Goal: Book appointment/travel/reservation

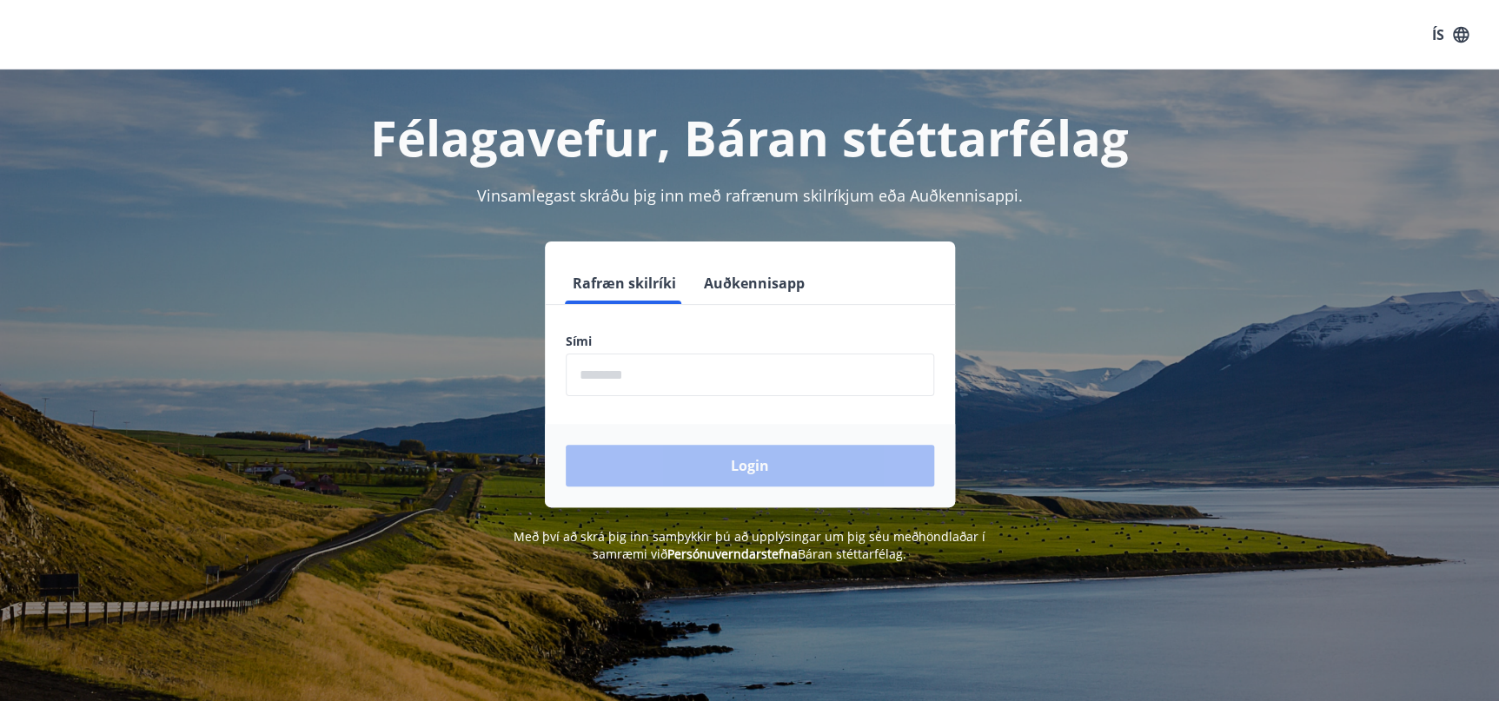
click at [657, 373] on input "phone" at bounding box center [750, 375] width 368 height 43
type input "********"
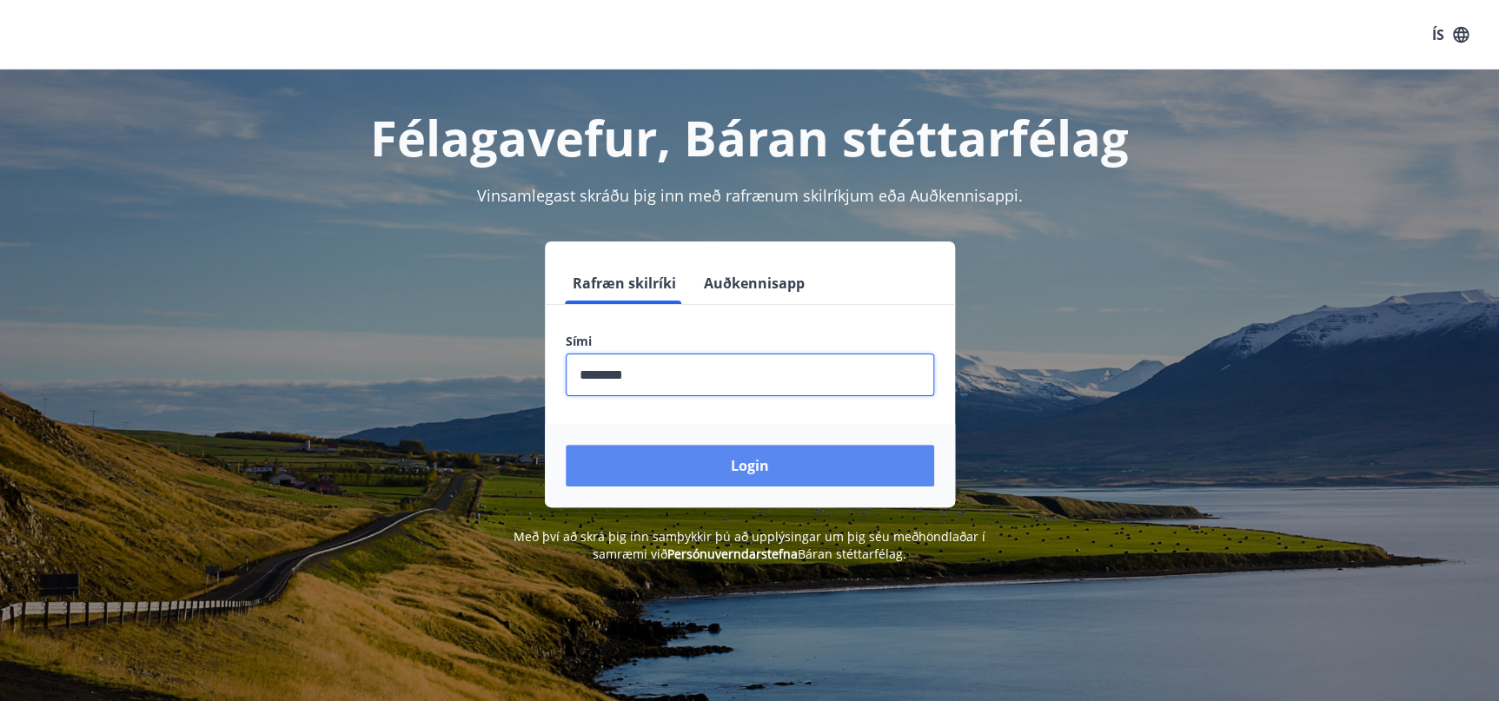
click at [680, 473] on button "Login" at bounding box center [750, 466] width 368 height 42
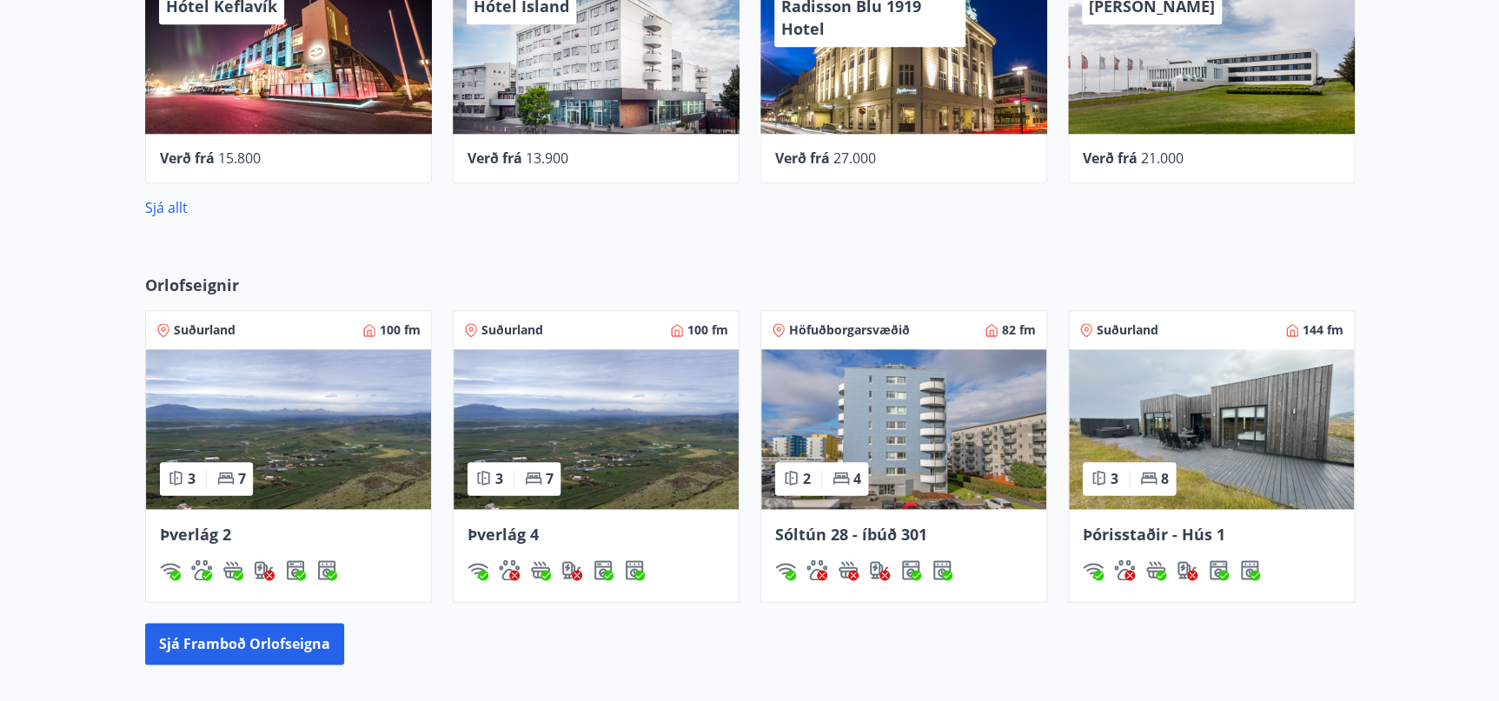
scroll to position [843, 0]
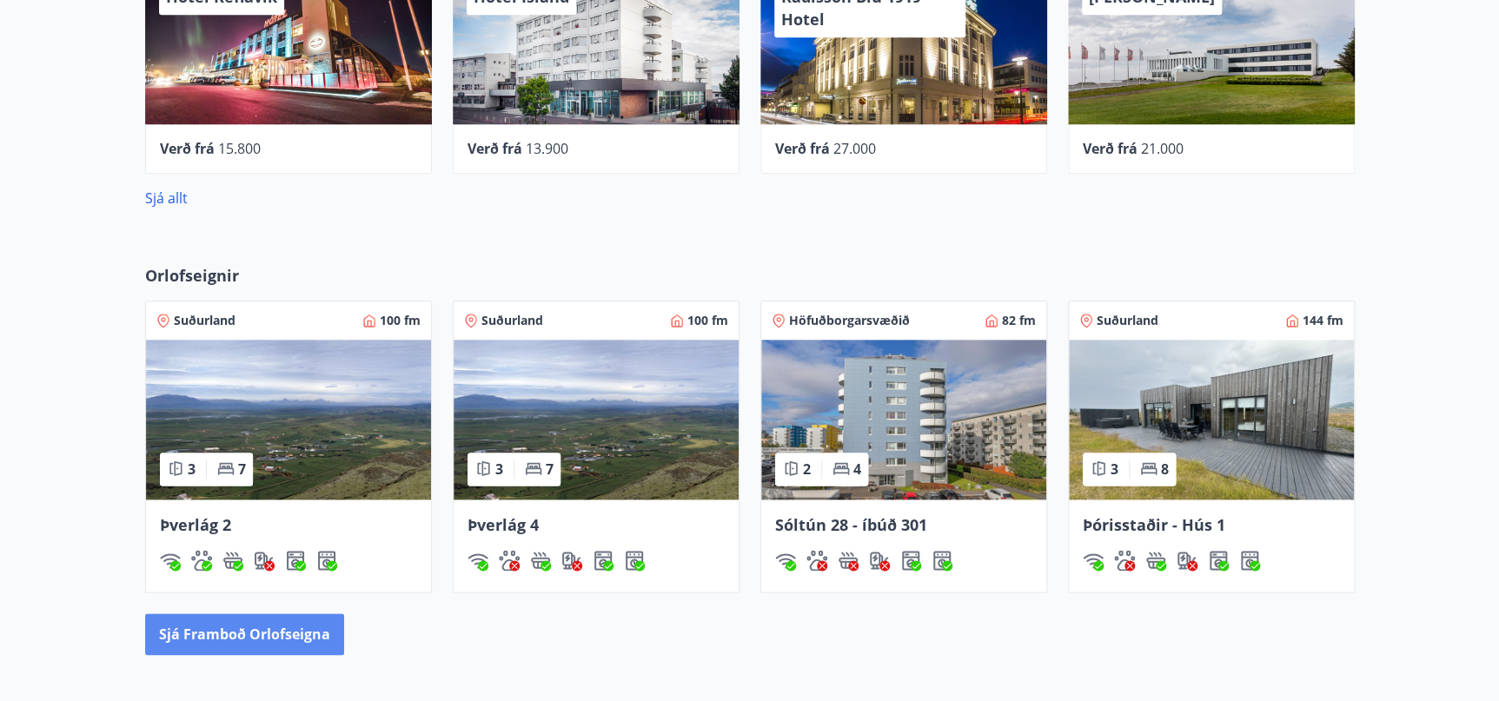
click at [284, 622] on button "Sjá framboð orlofseigna" at bounding box center [244, 634] width 199 height 42
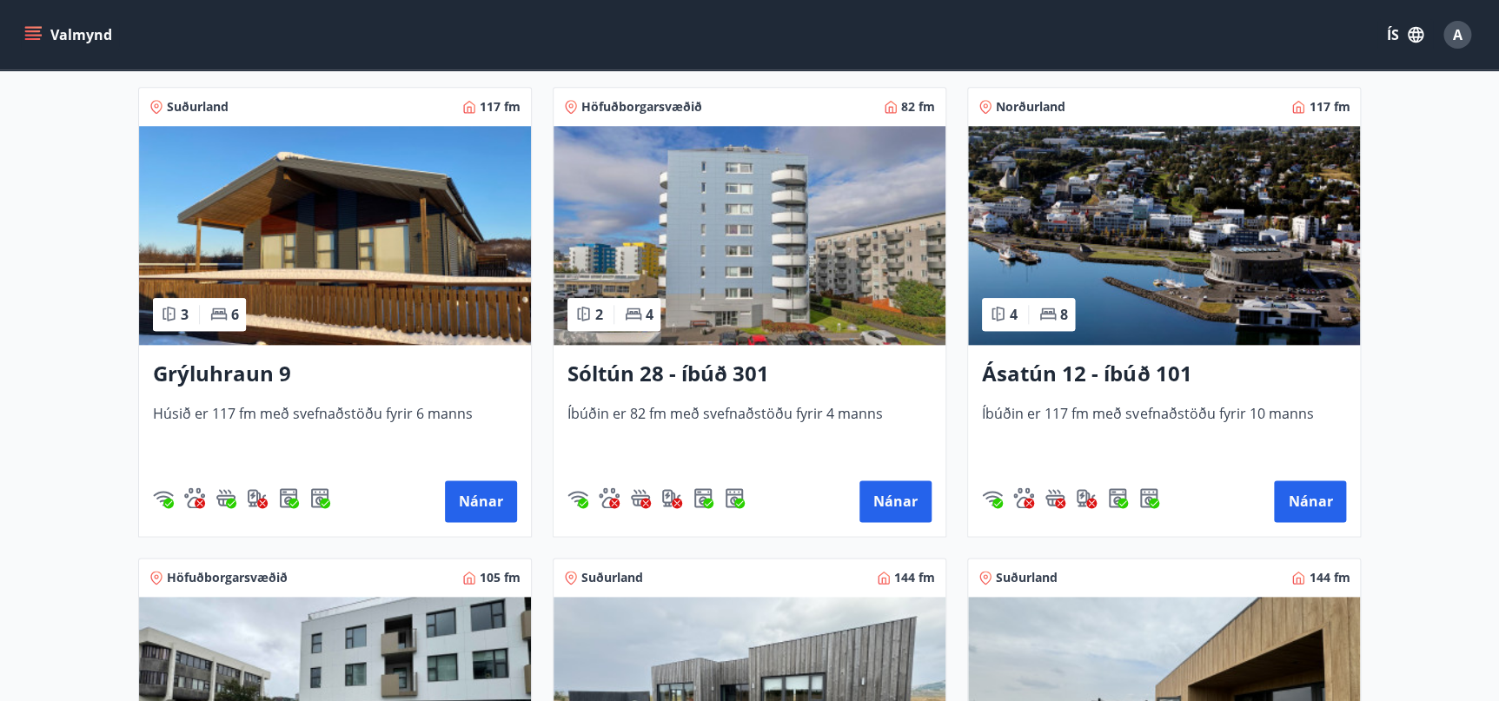
scroll to position [790, 0]
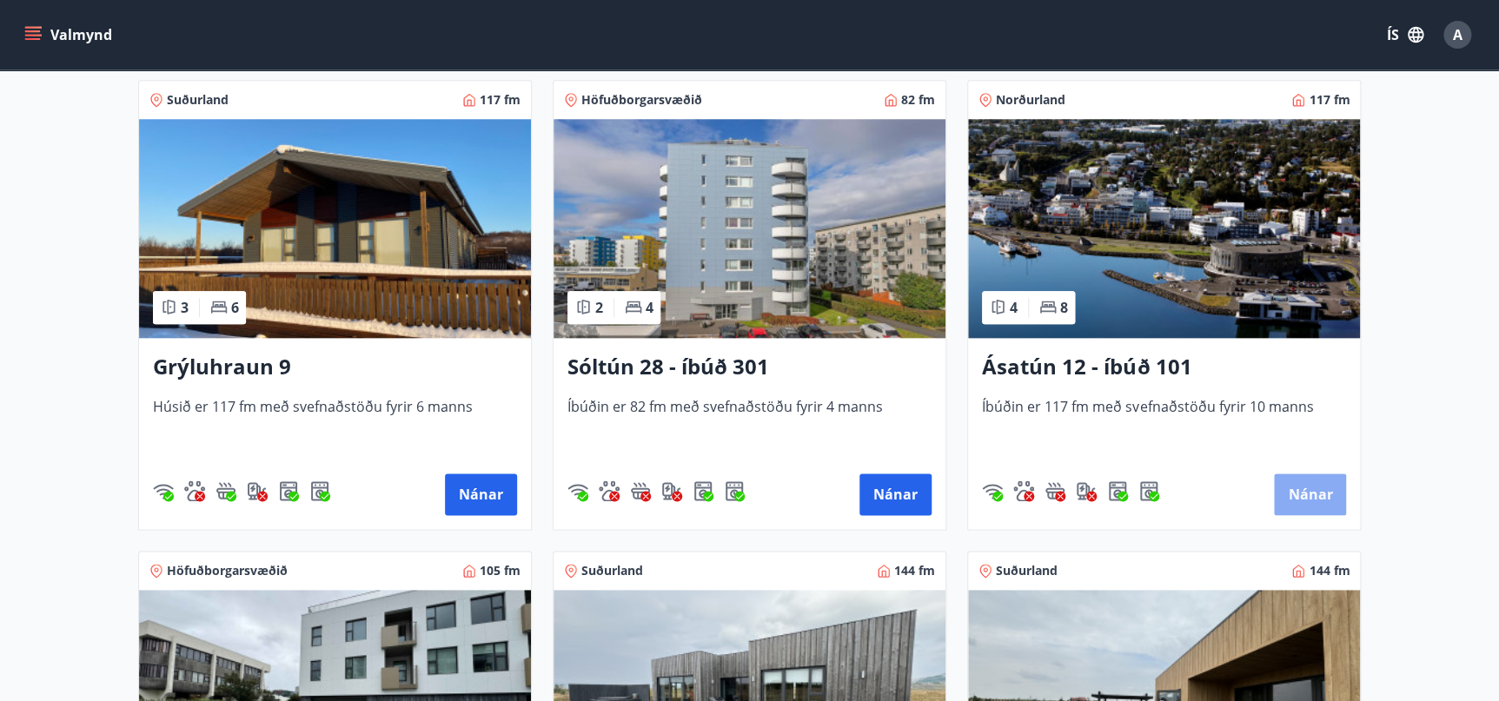
click at [1309, 493] on button "Nánar" at bounding box center [1310, 495] width 72 height 42
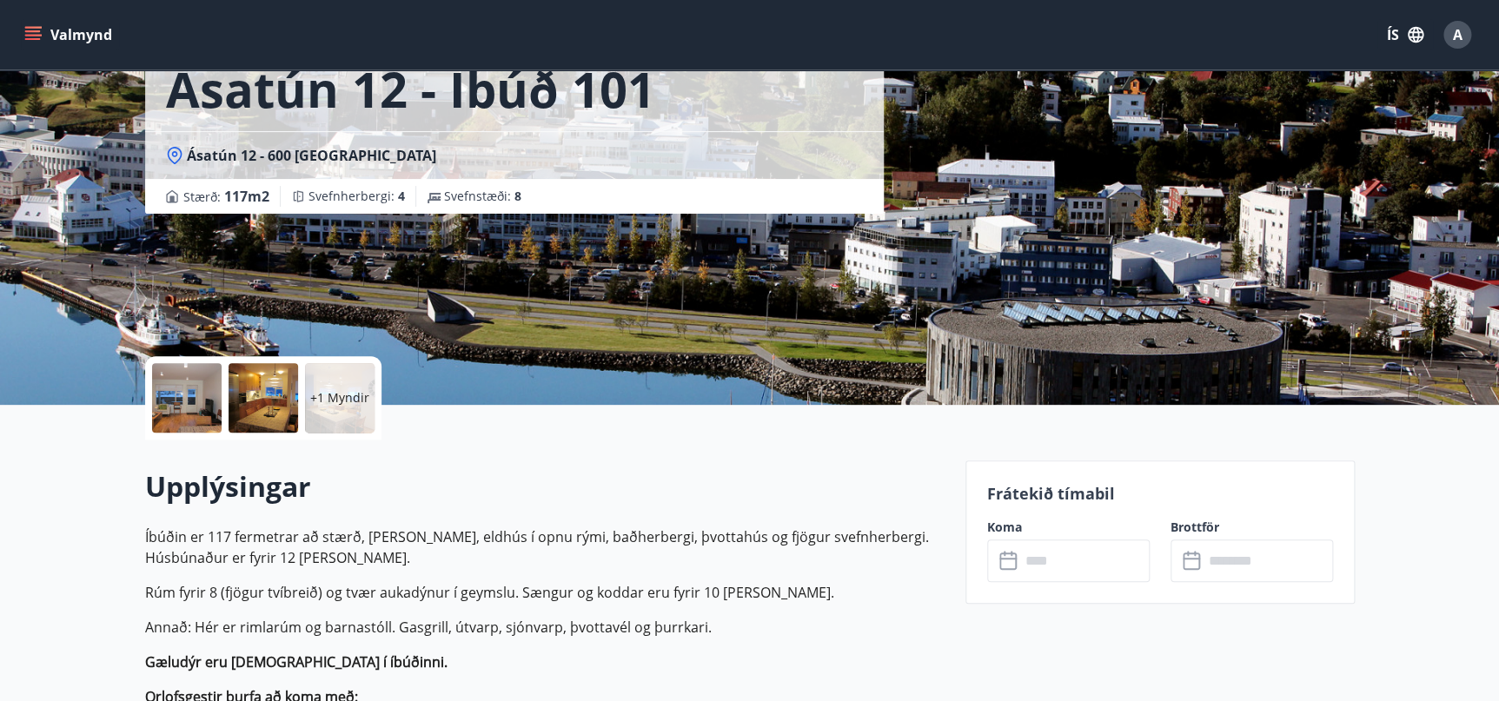
scroll to position [210, 0]
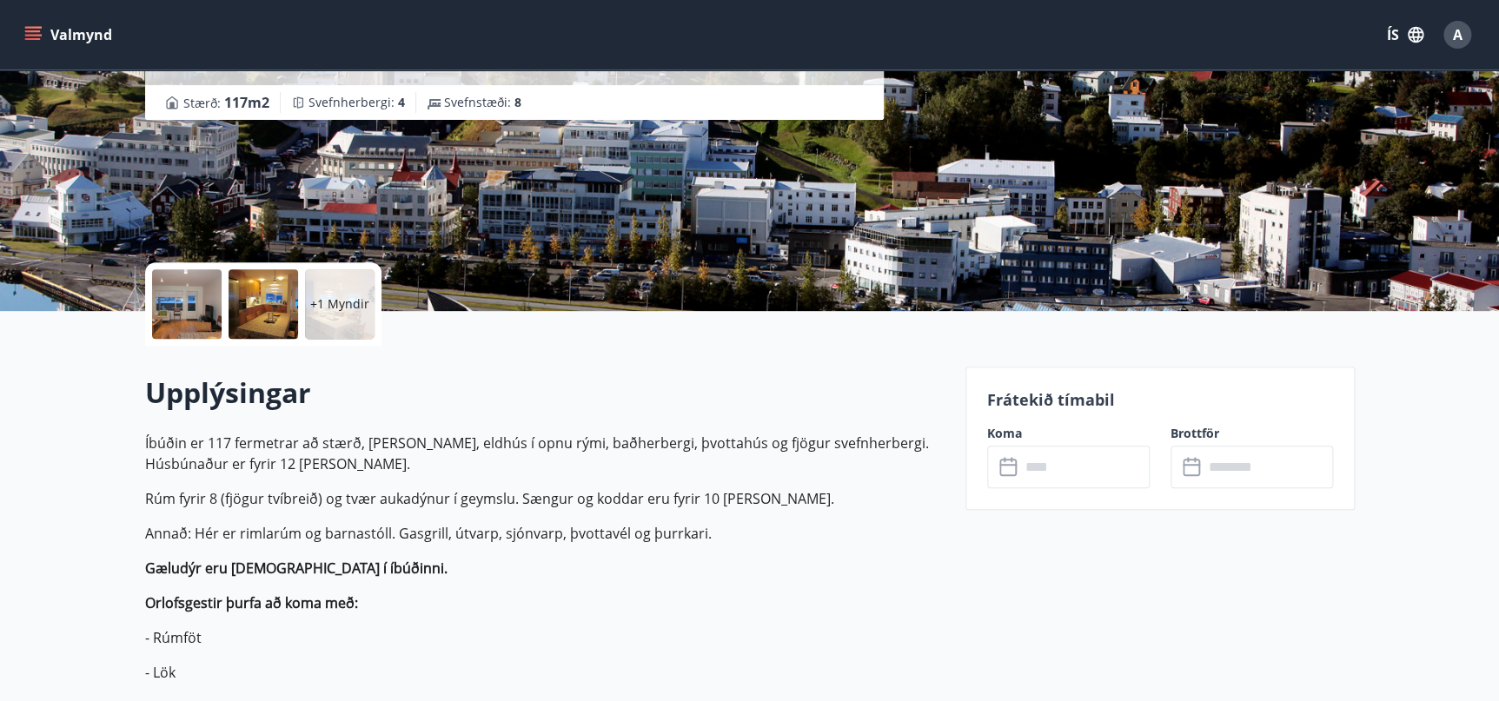
click at [1061, 463] on input "text" at bounding box center [1084, 467] width 129 height 43
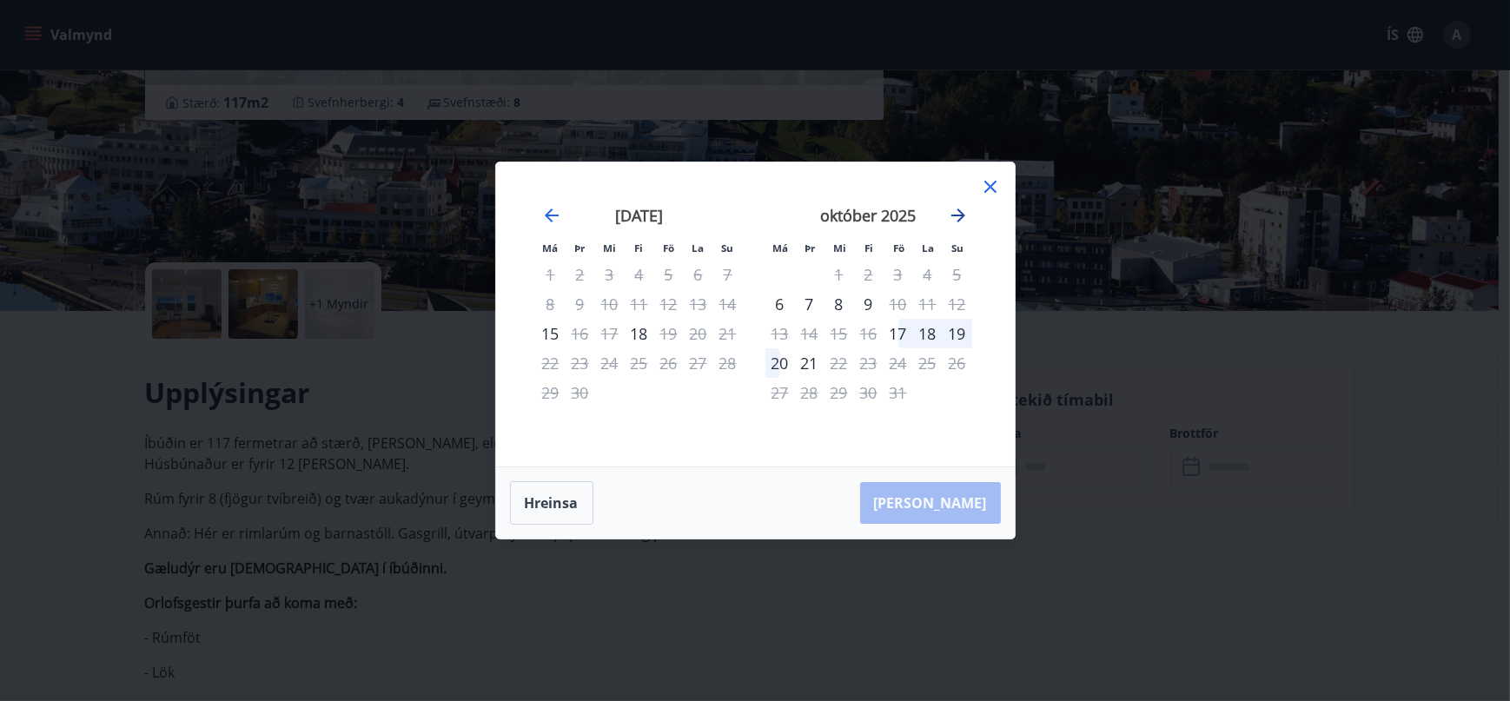
click at [958, 218] on icon "Move forward to switch to the next month." at bounding box center [958, 215] width 21 height 21
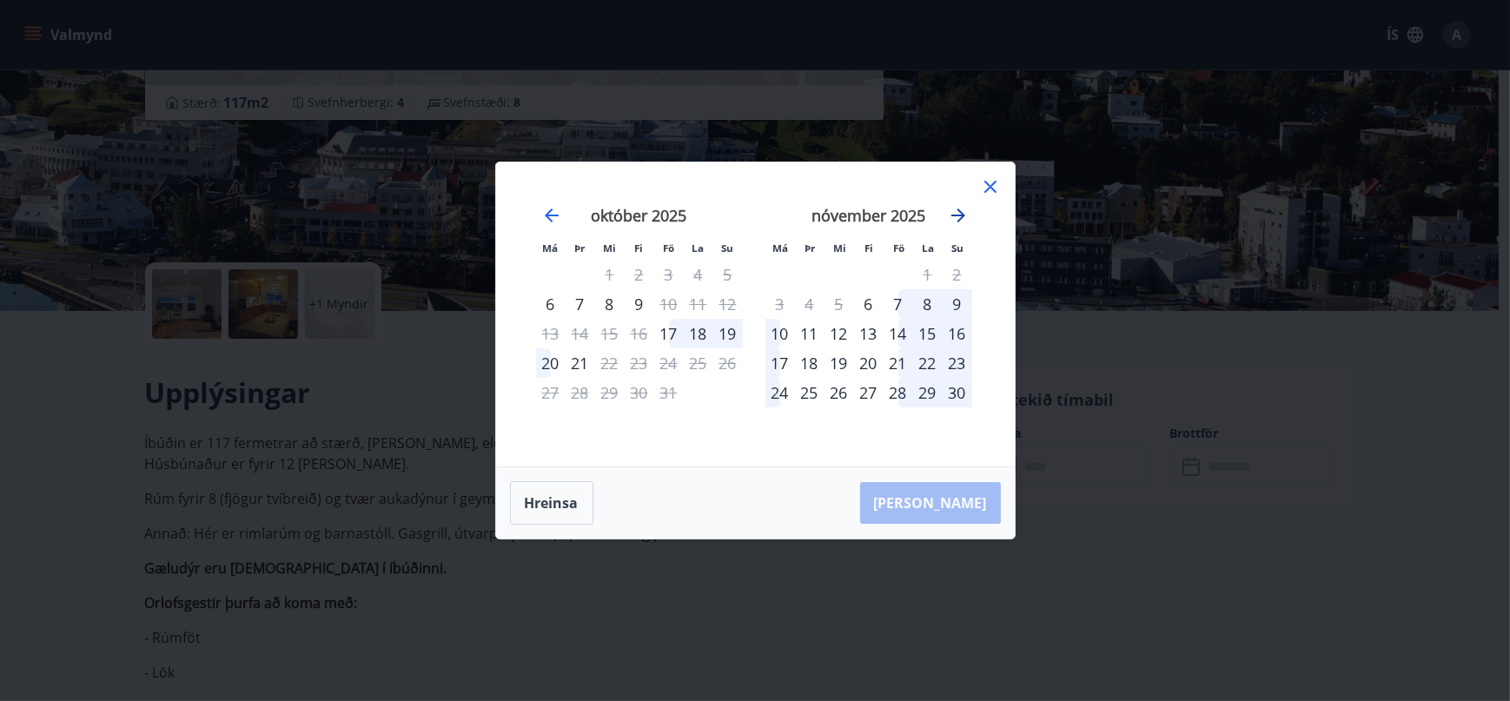
click at [958, 218] on icon "Move forward to switch to the next month." at bounding box center [958, 215] width 21 height 21
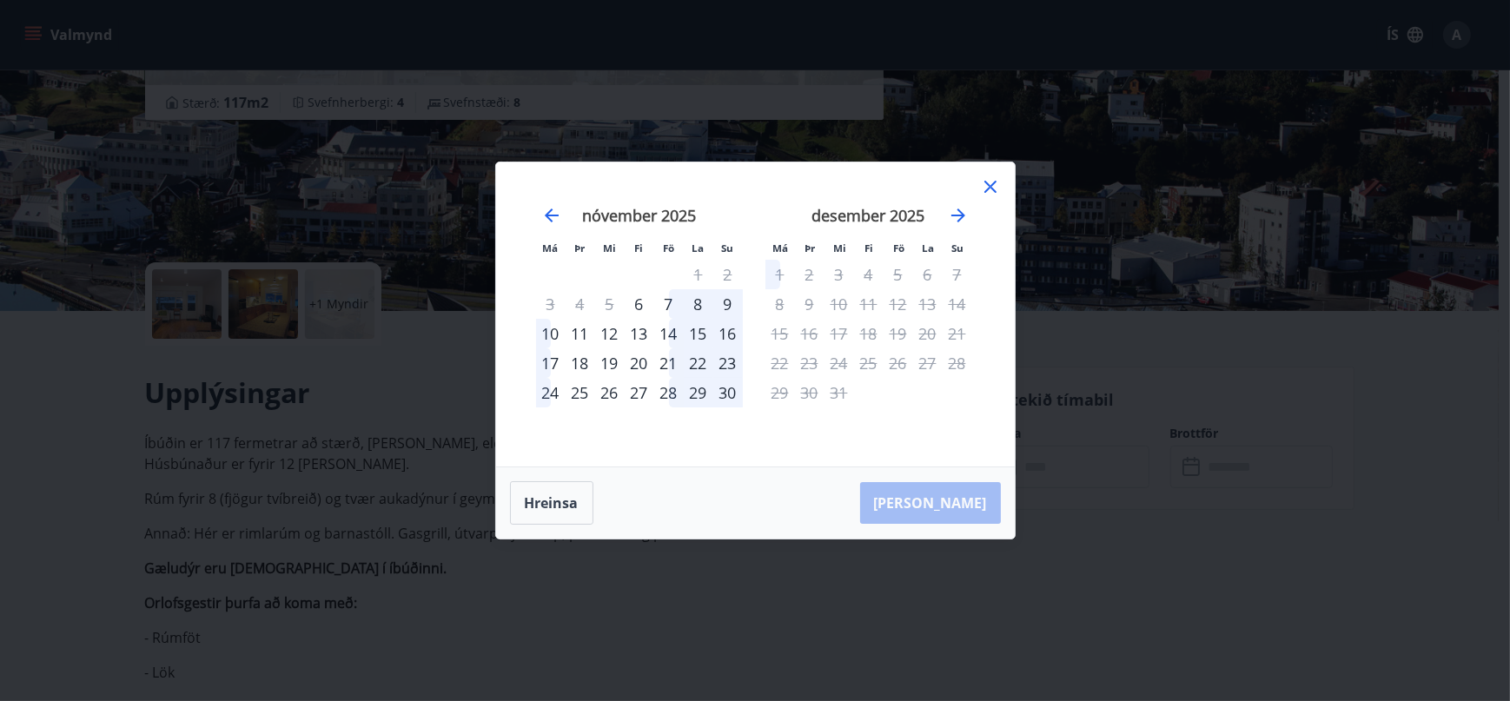
click at [986, 182] on icon at bounding box center [990, 187] width 12 height 12
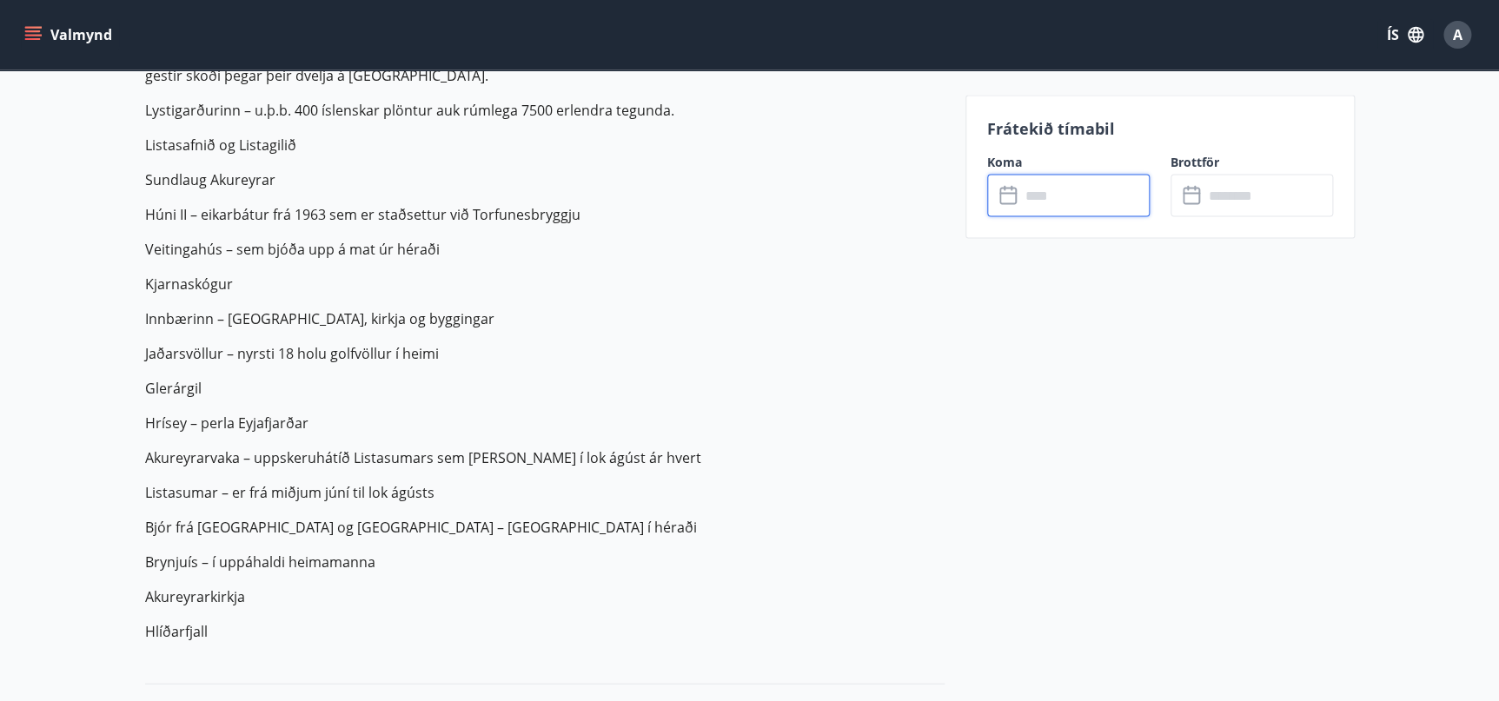
scroll to position [1790, 0]
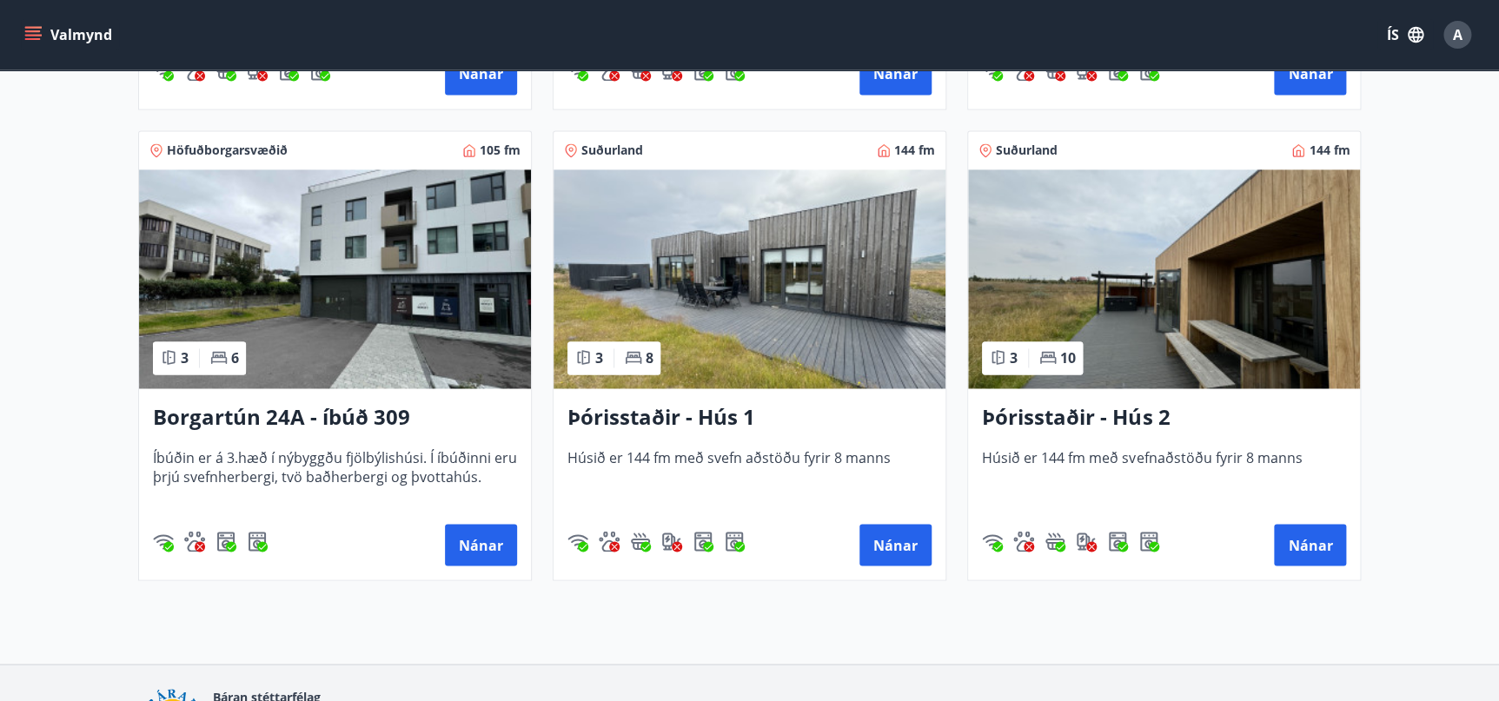
scroll to position [1319, 0]
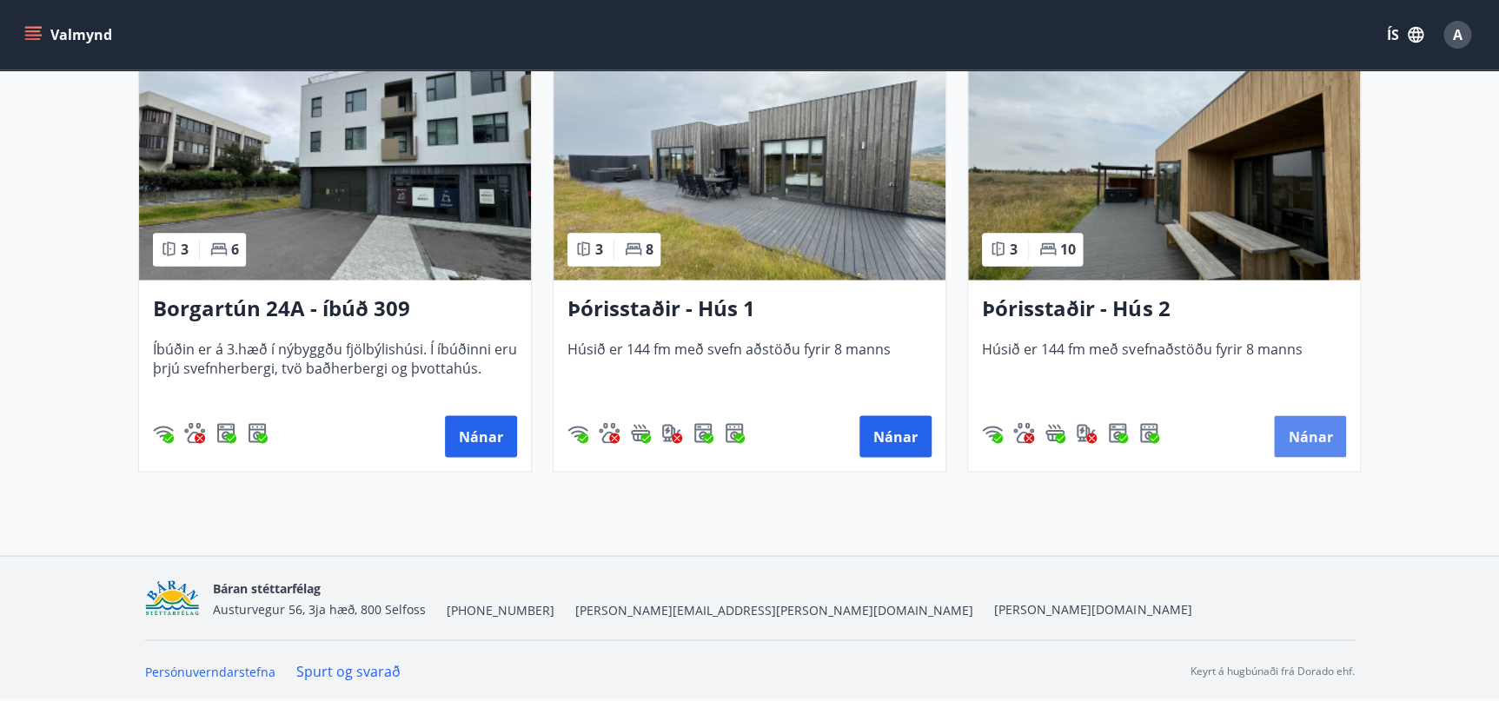
click at [1302, 432] on button "Nánar" at bounding box center [1310, 436] width 72 height 42
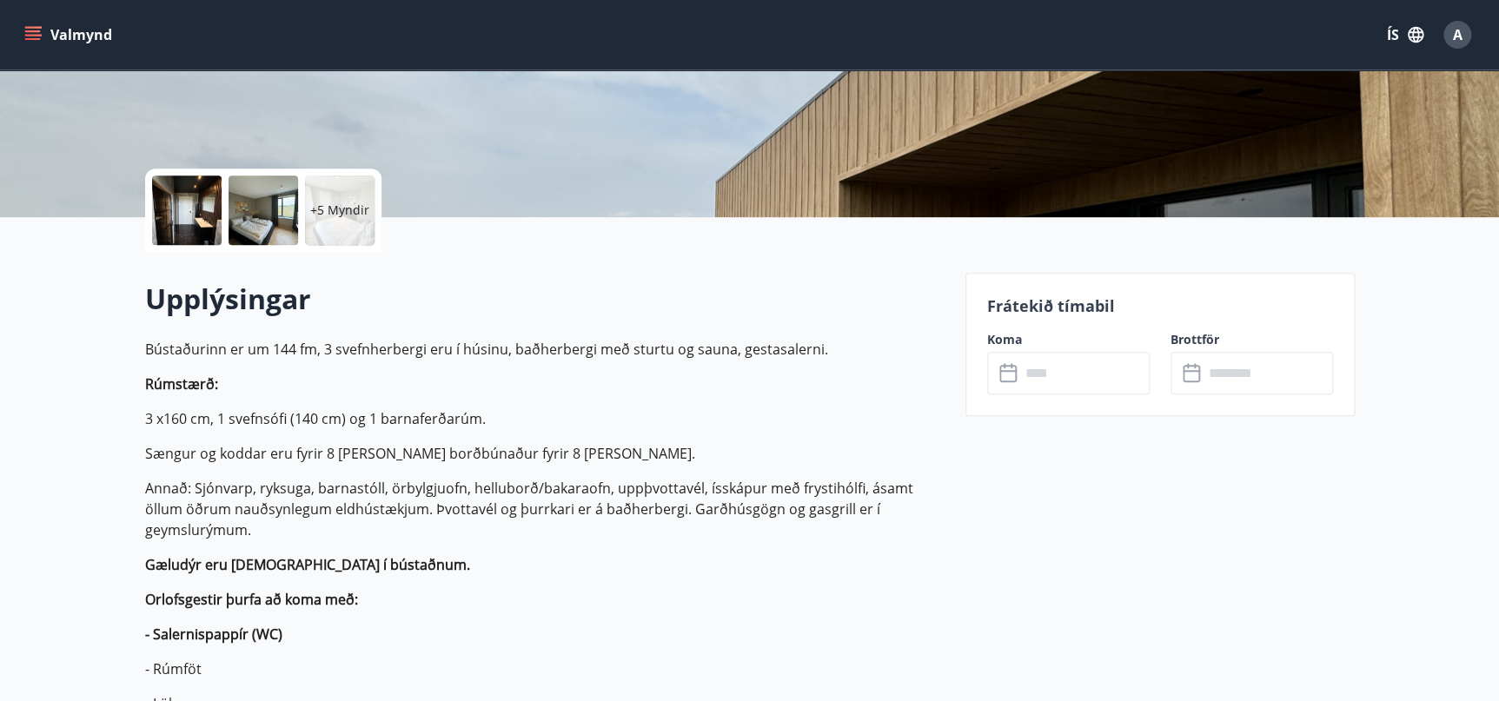
scroll to position [315, 0]
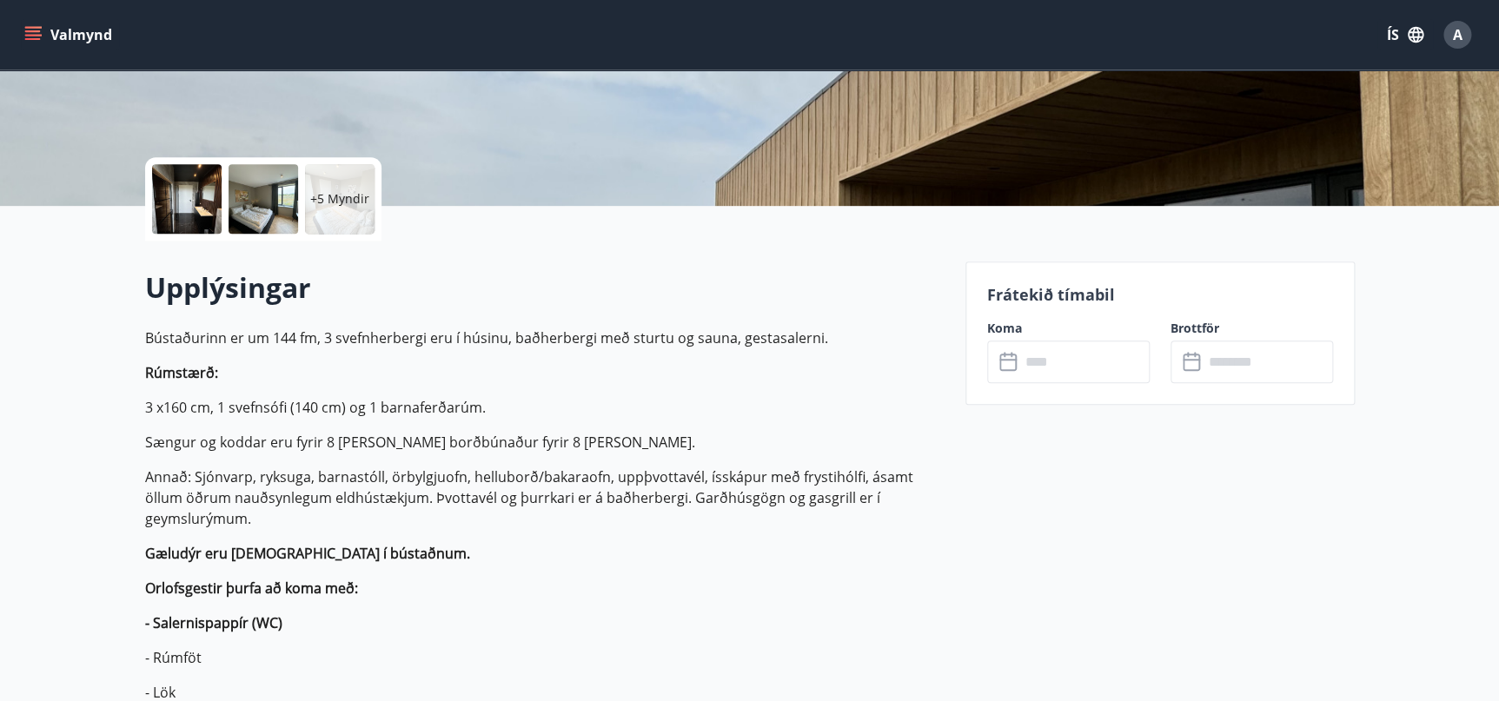
click at [1093, 363] on input "text" at bounding box center [1084, 362] width 129 height 43
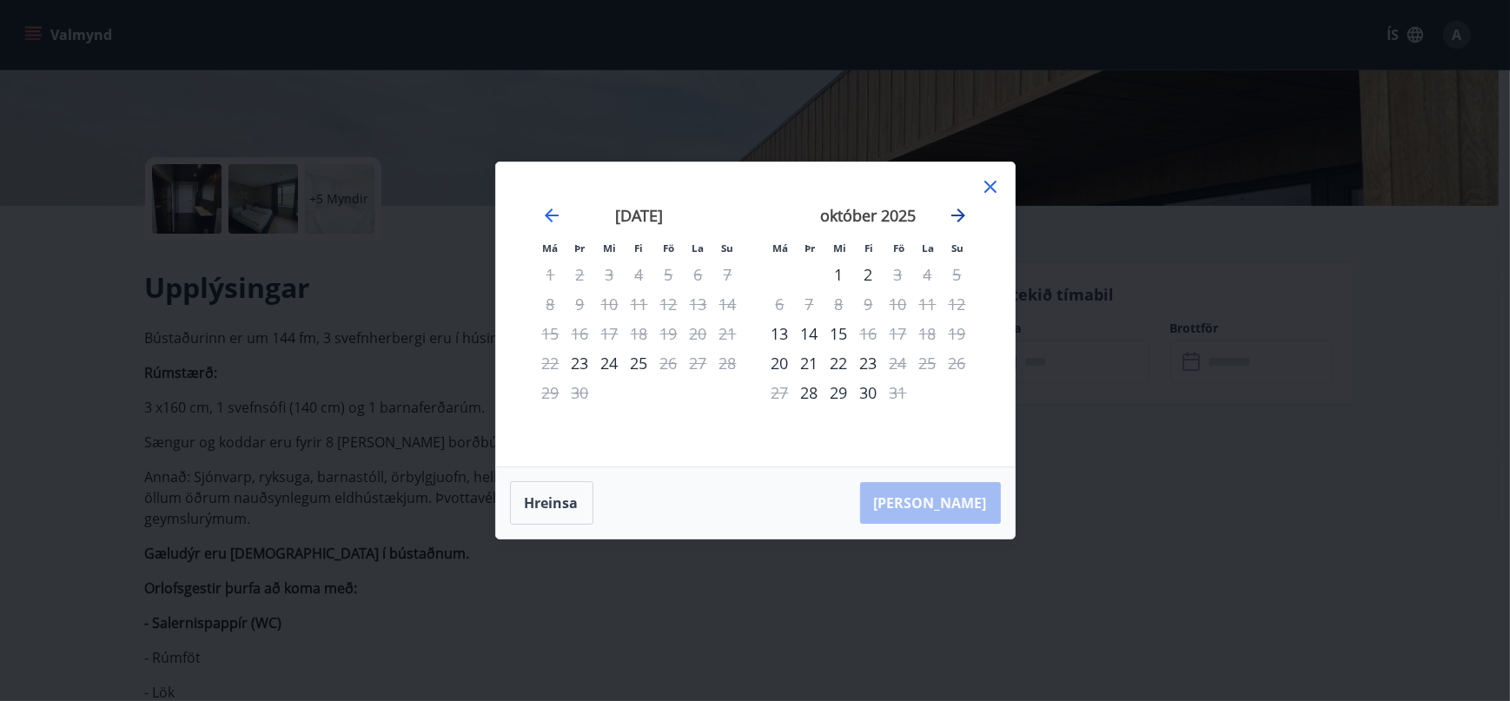
click at [959, 225] on icon "Move forward to switch to the next month." at bounding box center [958, 215] width 21 height 21
click at [986, 187] on icon at bounding box center [990, 186] width 21 height 21
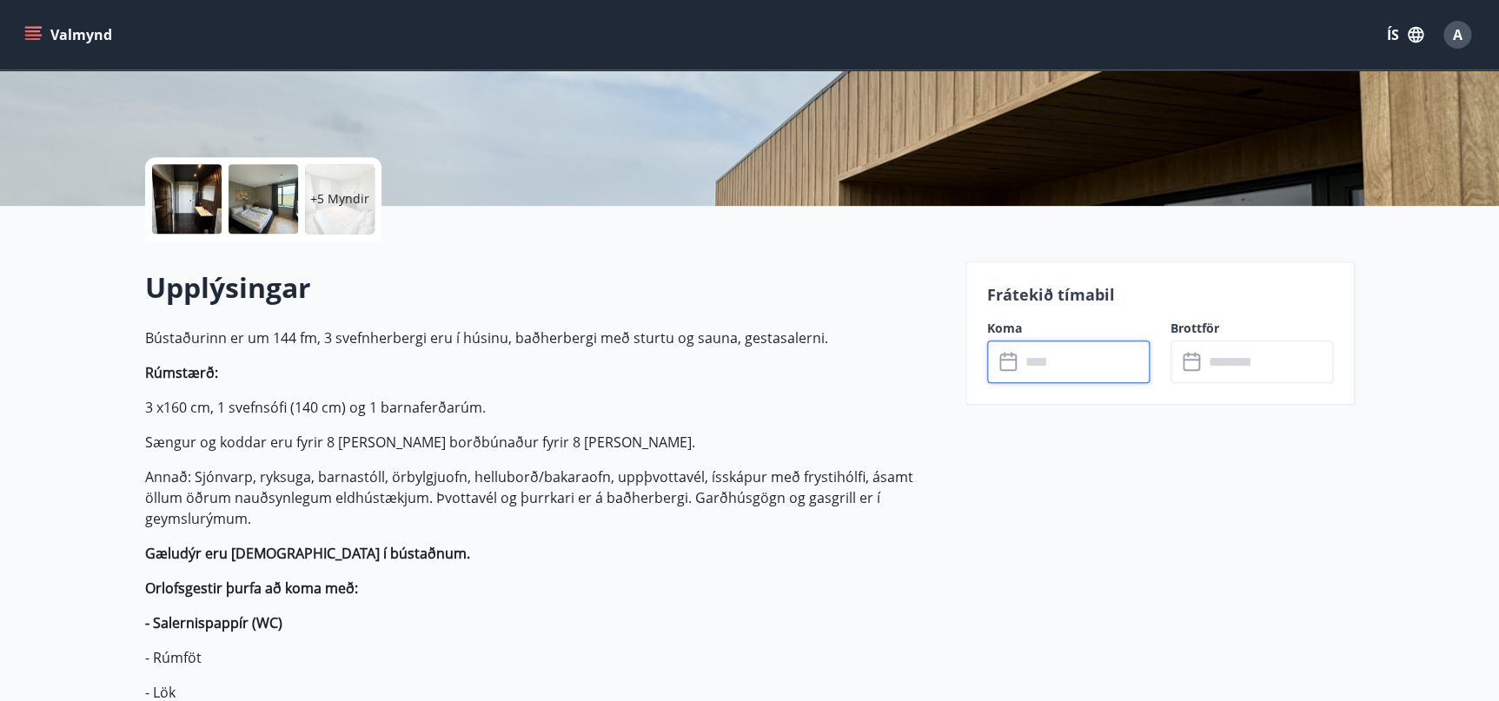
click at [1451, 35] on div "A" at bounding box center [1457, 35] width 28 height 28
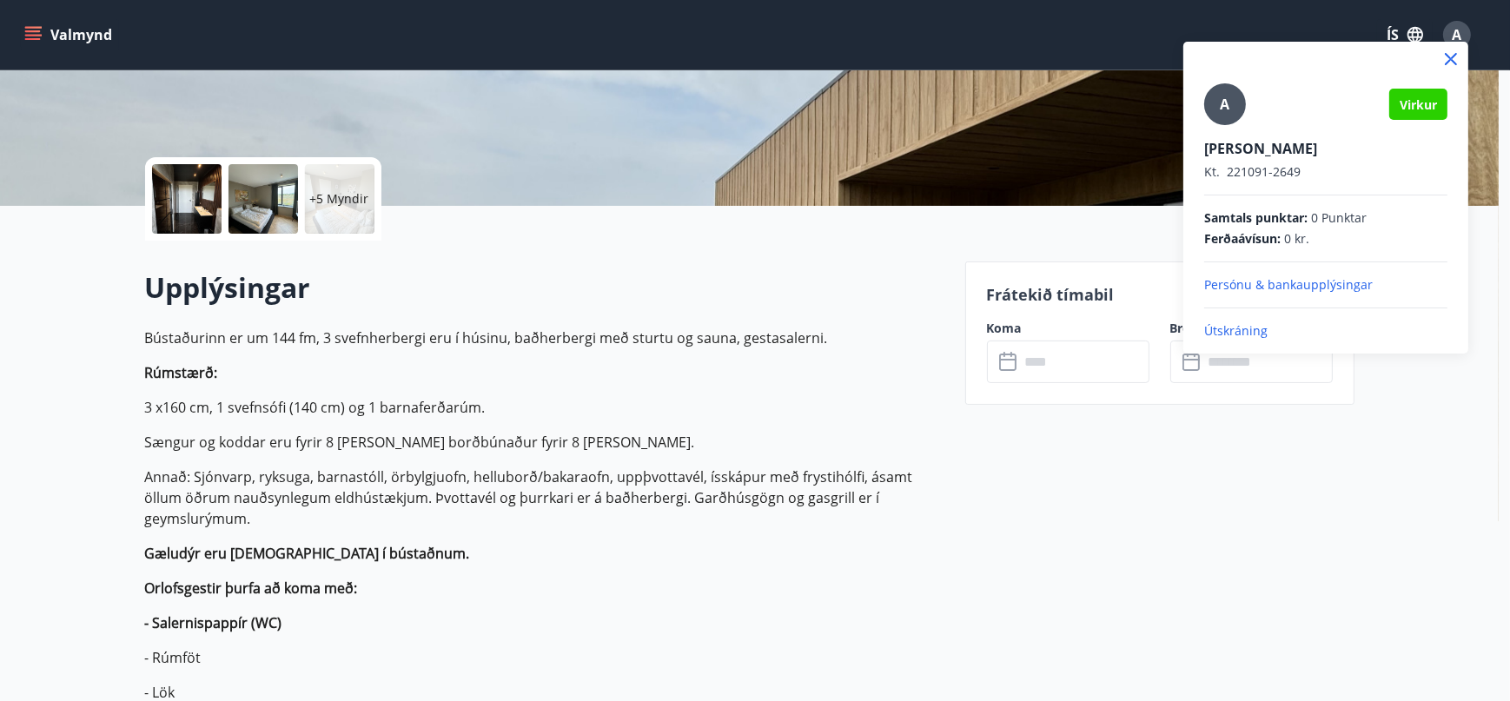
click at [32, 35] on div at bounding box center [755, 350] width 1510 height 701
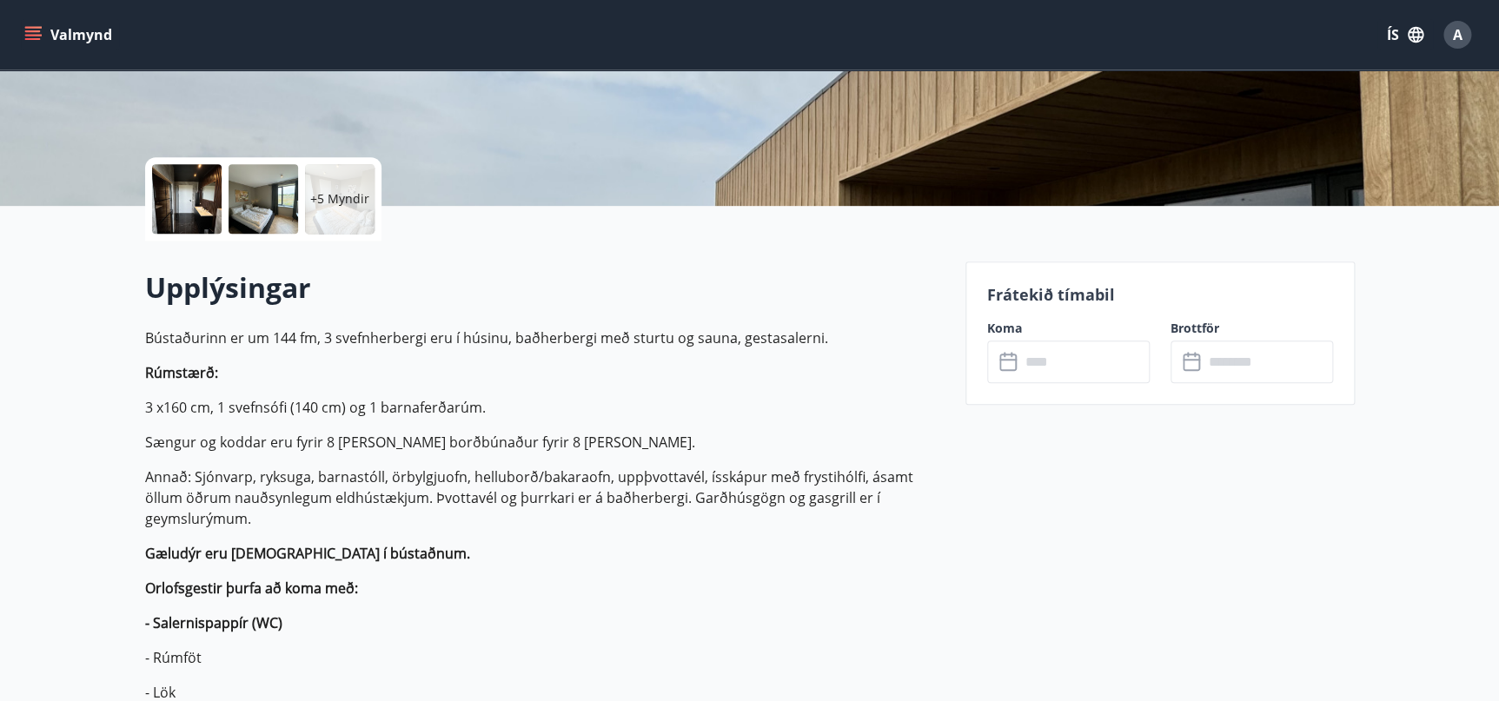
click at [32, 35] on icon "menu" at bounding box center [34, 35] width 19 height 2
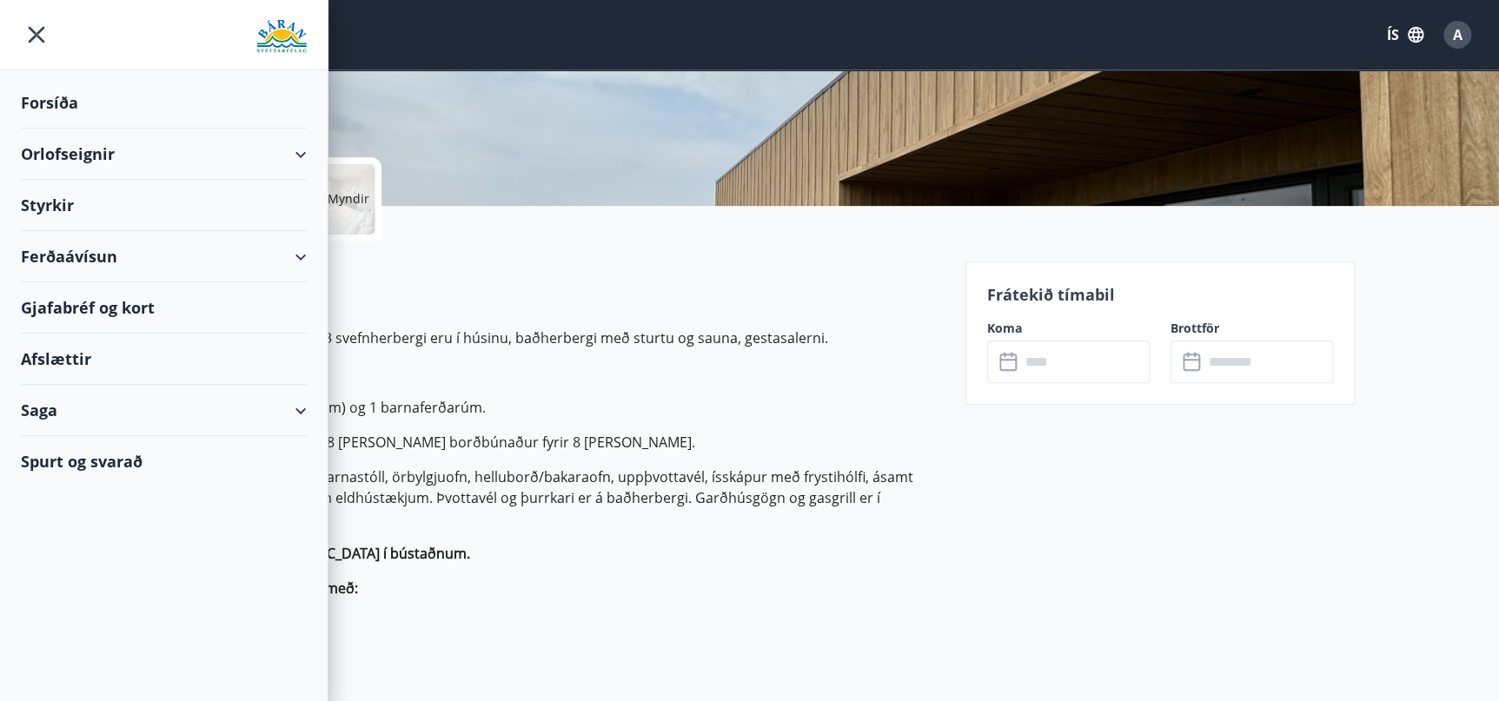
click at [128, 460] on div "Spurt og svarað" at bounding box center [164, 461] width 286 height 50
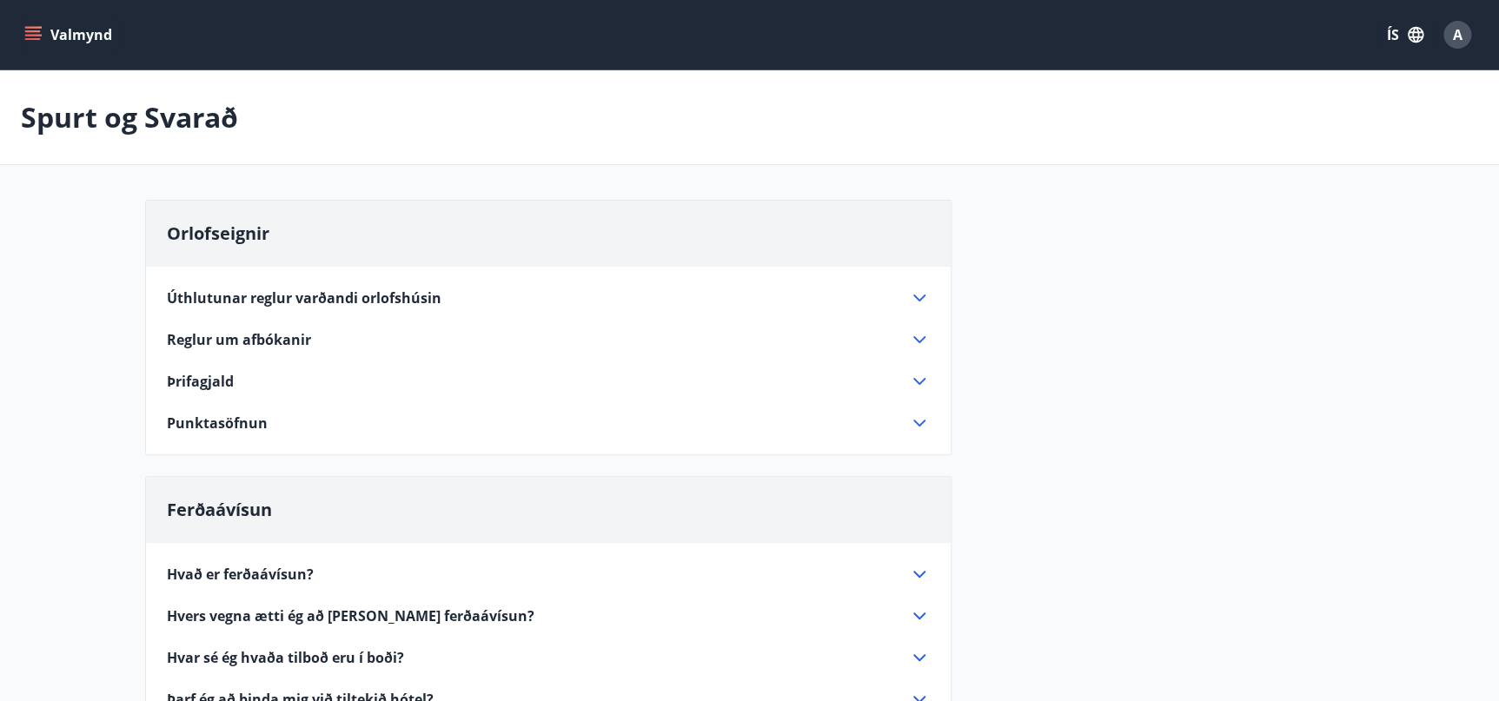
click at [917, 292] on icon at bounding box center [919, 298] width 21 height 21
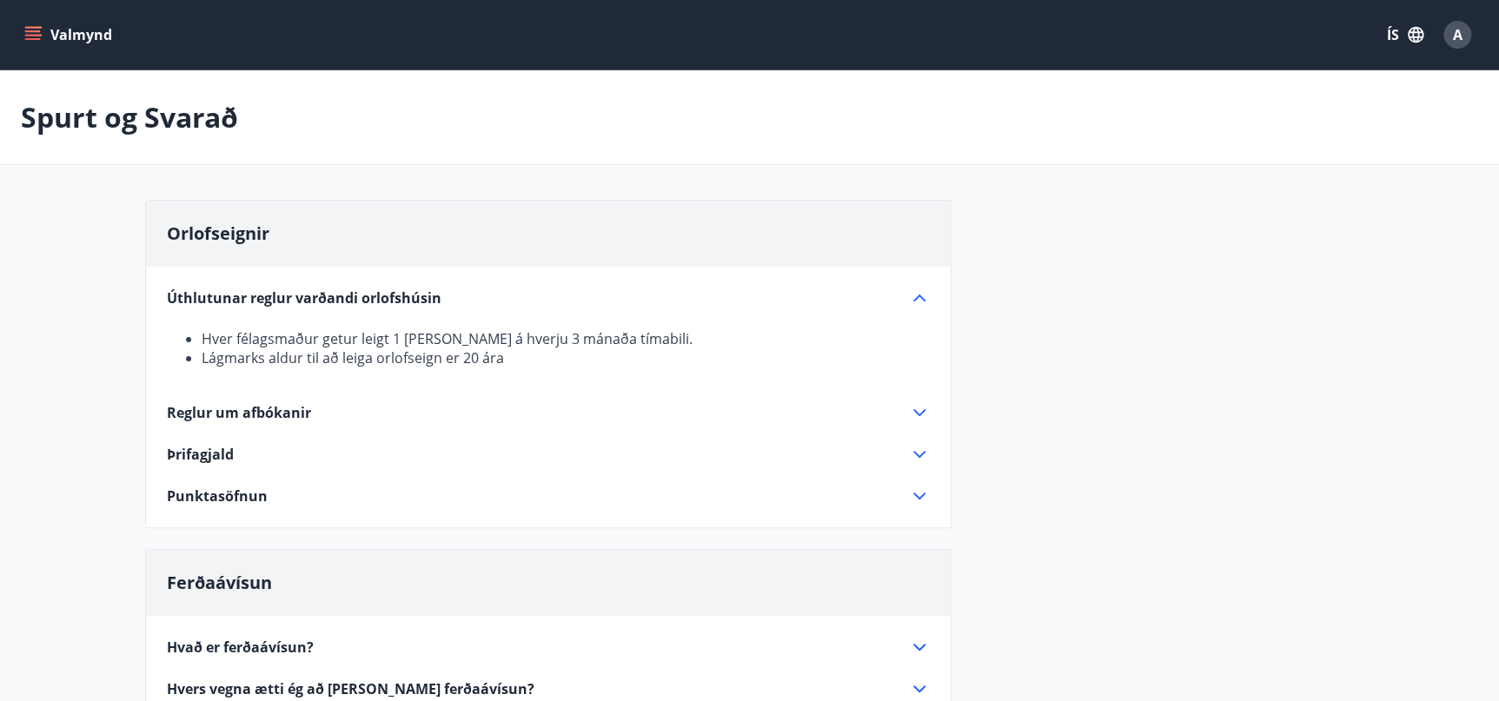
click at [1151, 283] on div "Orlofseignir Úthlutunar reglur varðandi orlofshúsin Hver félagsmaður getur leig…" at bounding box center [750, 676] width 1210 height 952
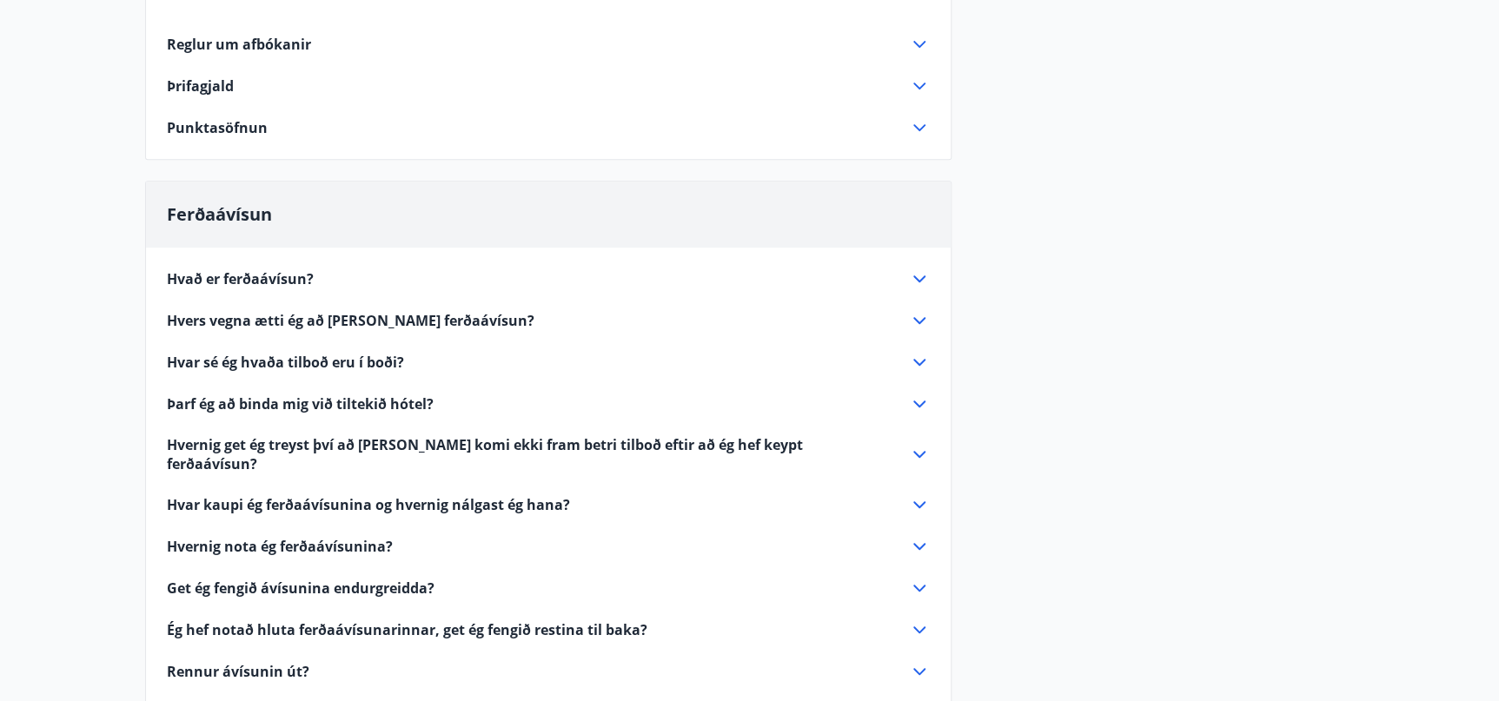
scroll to position [210, 0]
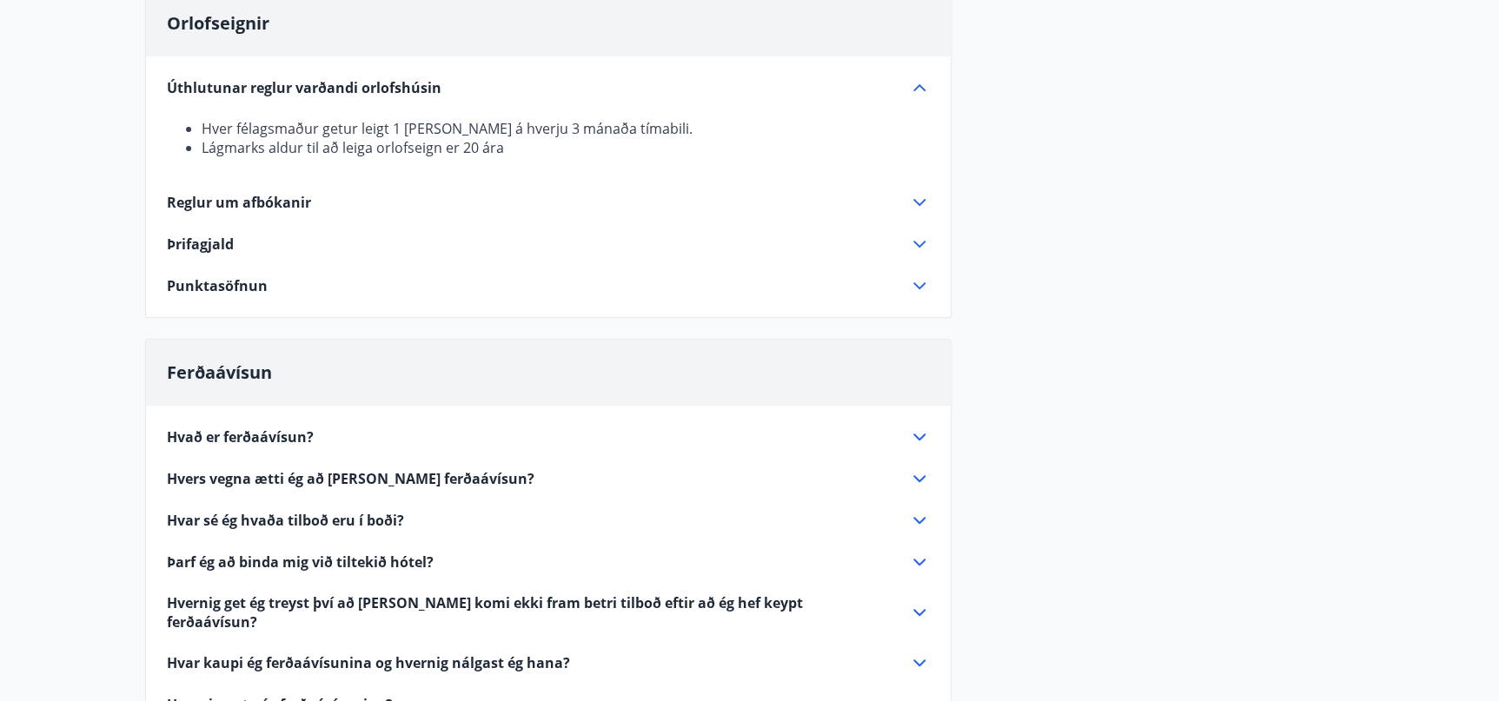
click at [910, 469] on icon at bounding box center [919, 478] width 21 height 21
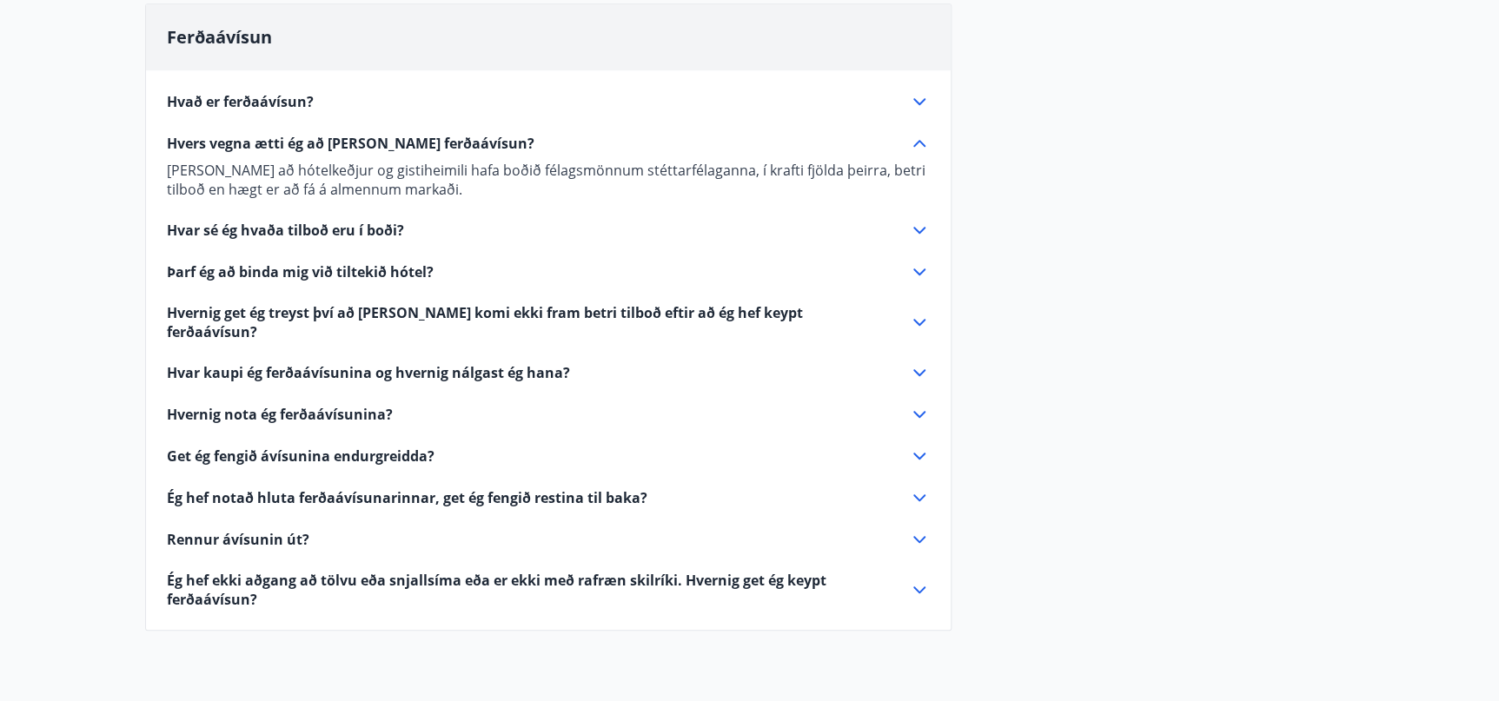
scroll to position [527, 0]
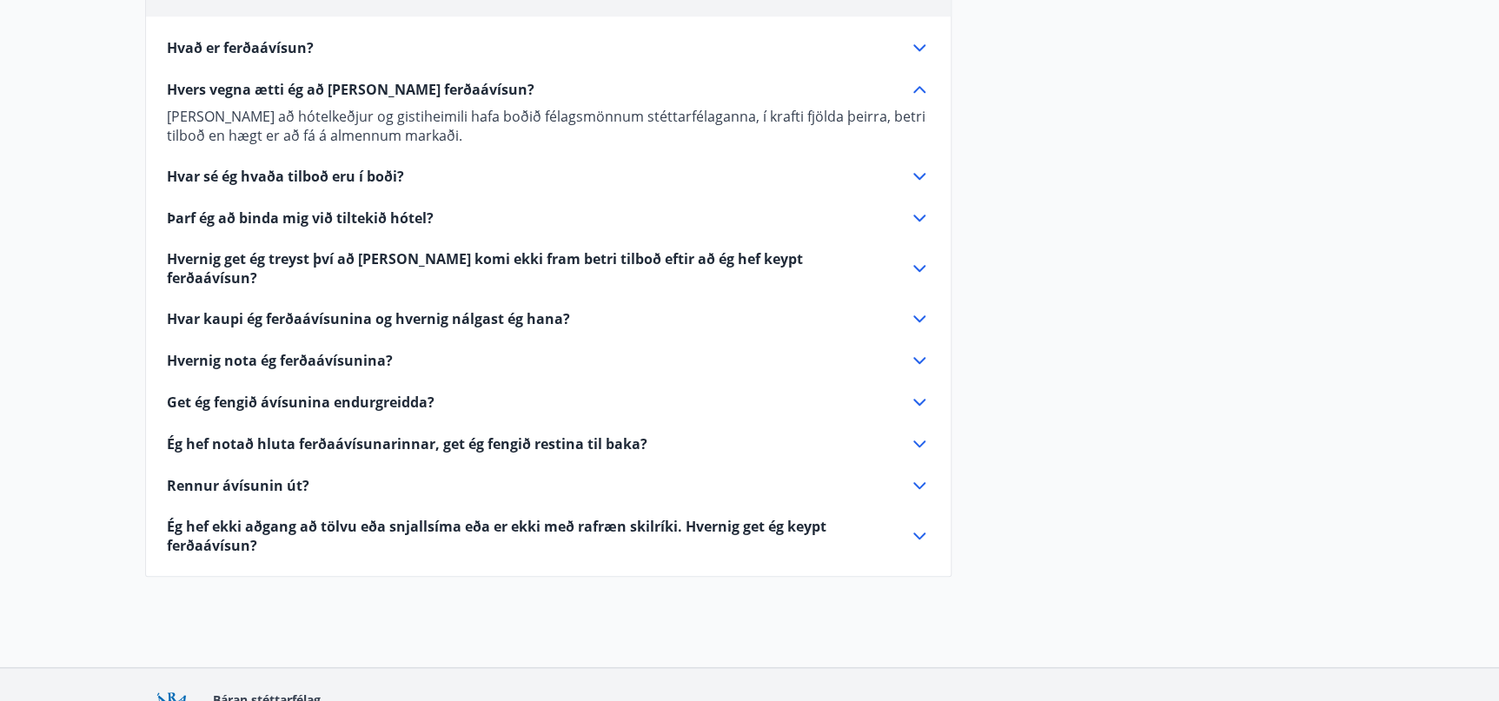
click at [911, 208] on icon at bounding box center [919, 218] width 21 height 21
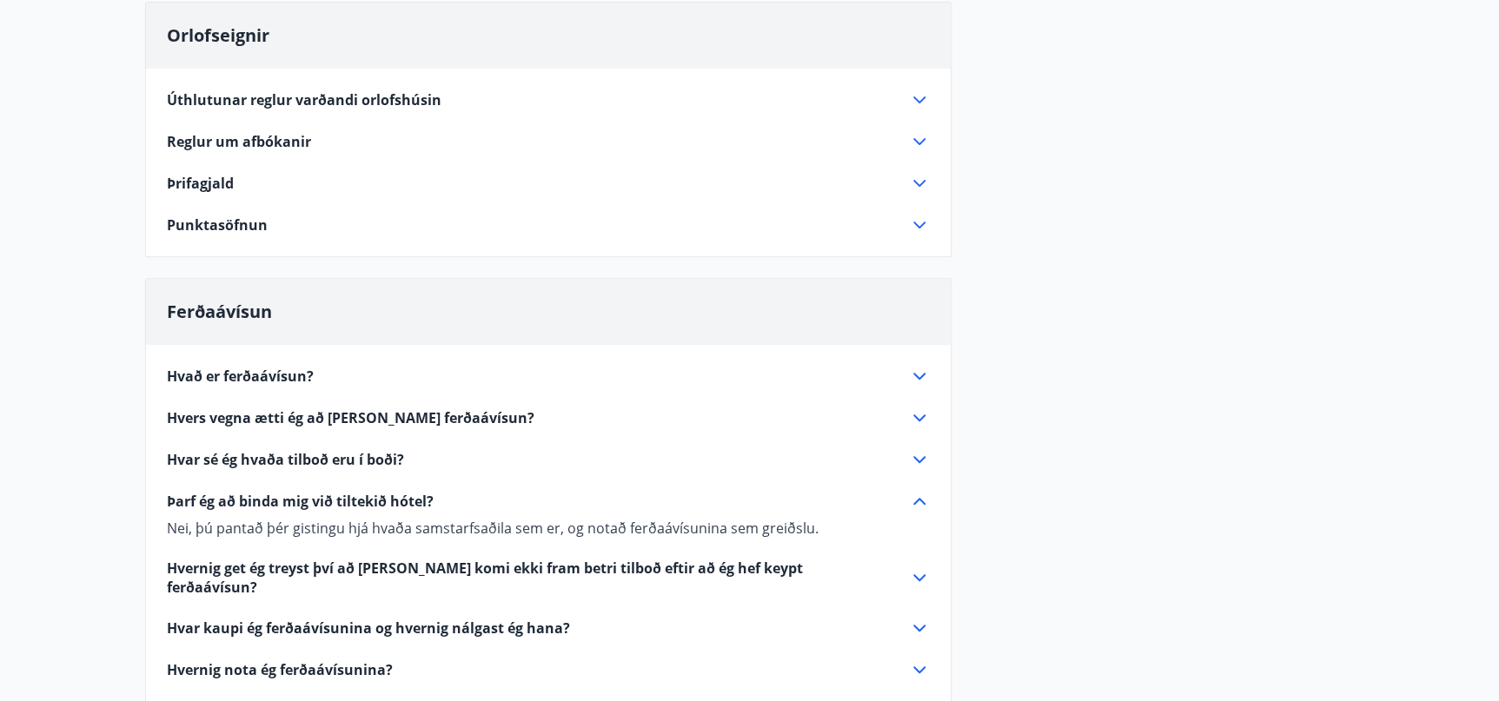
scroll to position [157, 0]
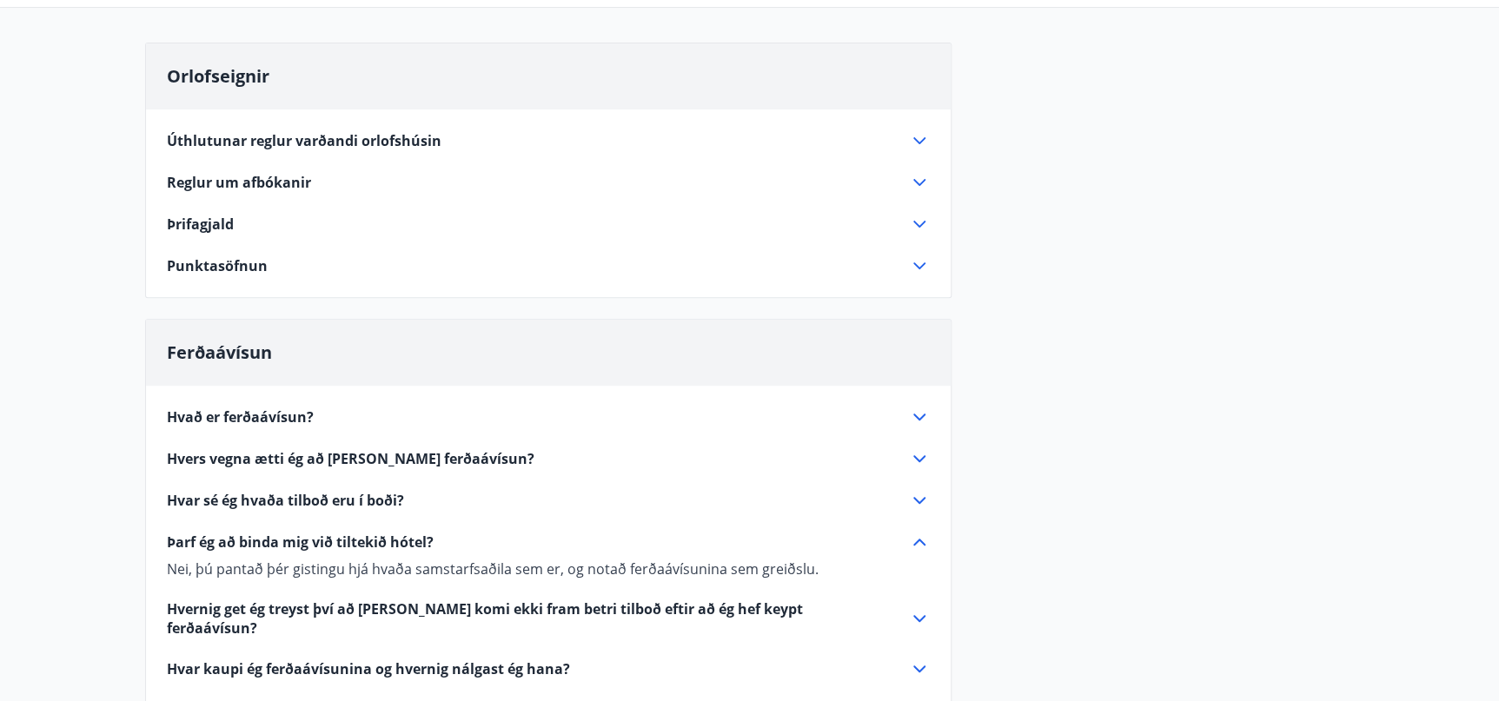
click at [914, 261] on icon at bounding box center [919, 265] width 21 height 21
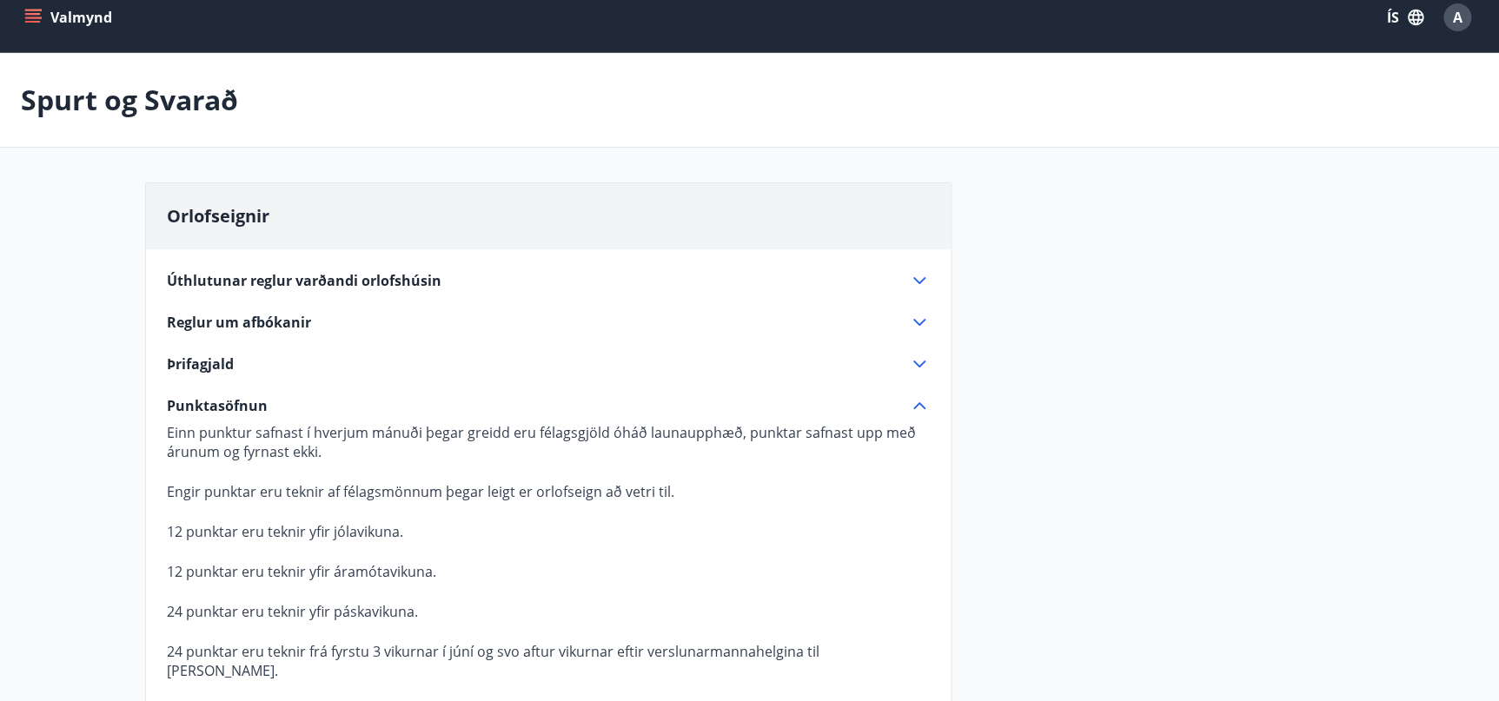
scroll to position [0, 0]
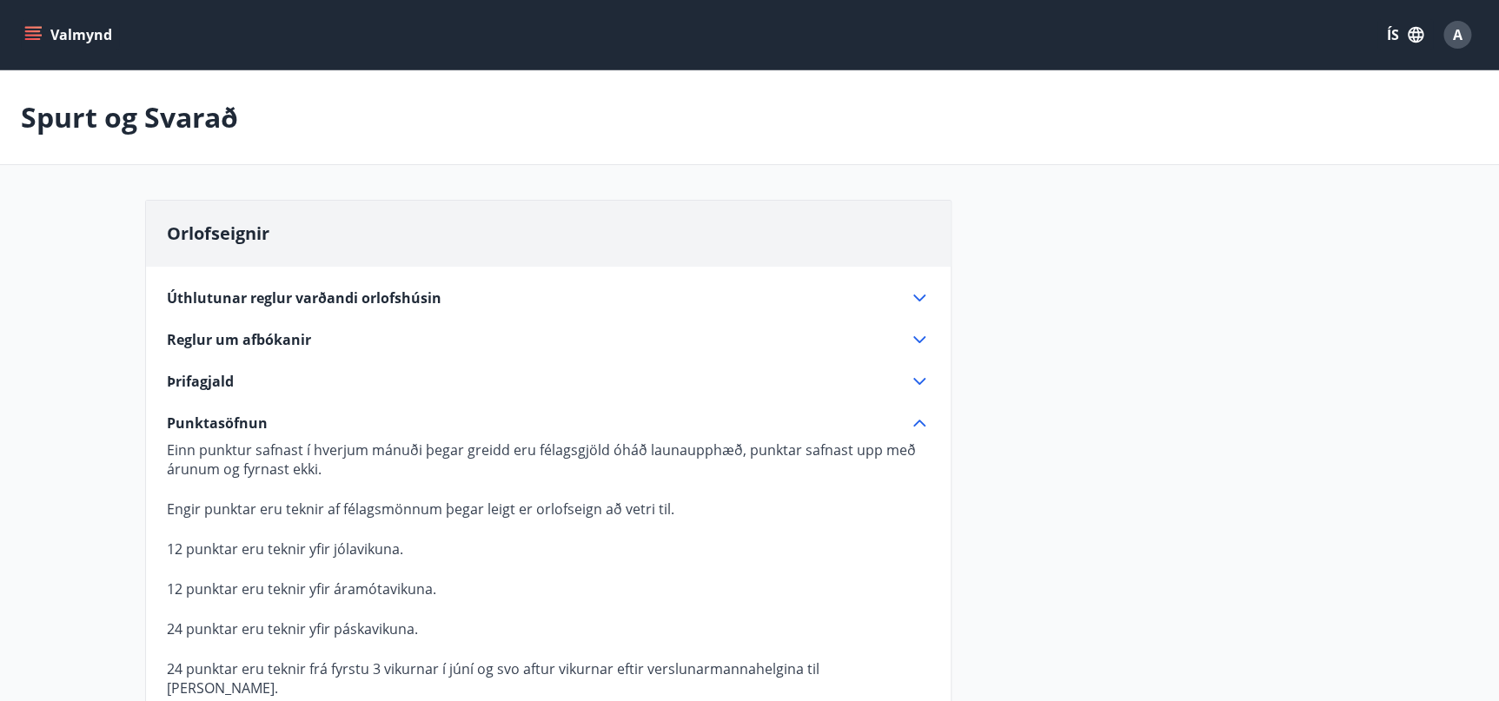
click at [36, 30] on icon "menu" at bounding box center [32, 34] width 17 height 17
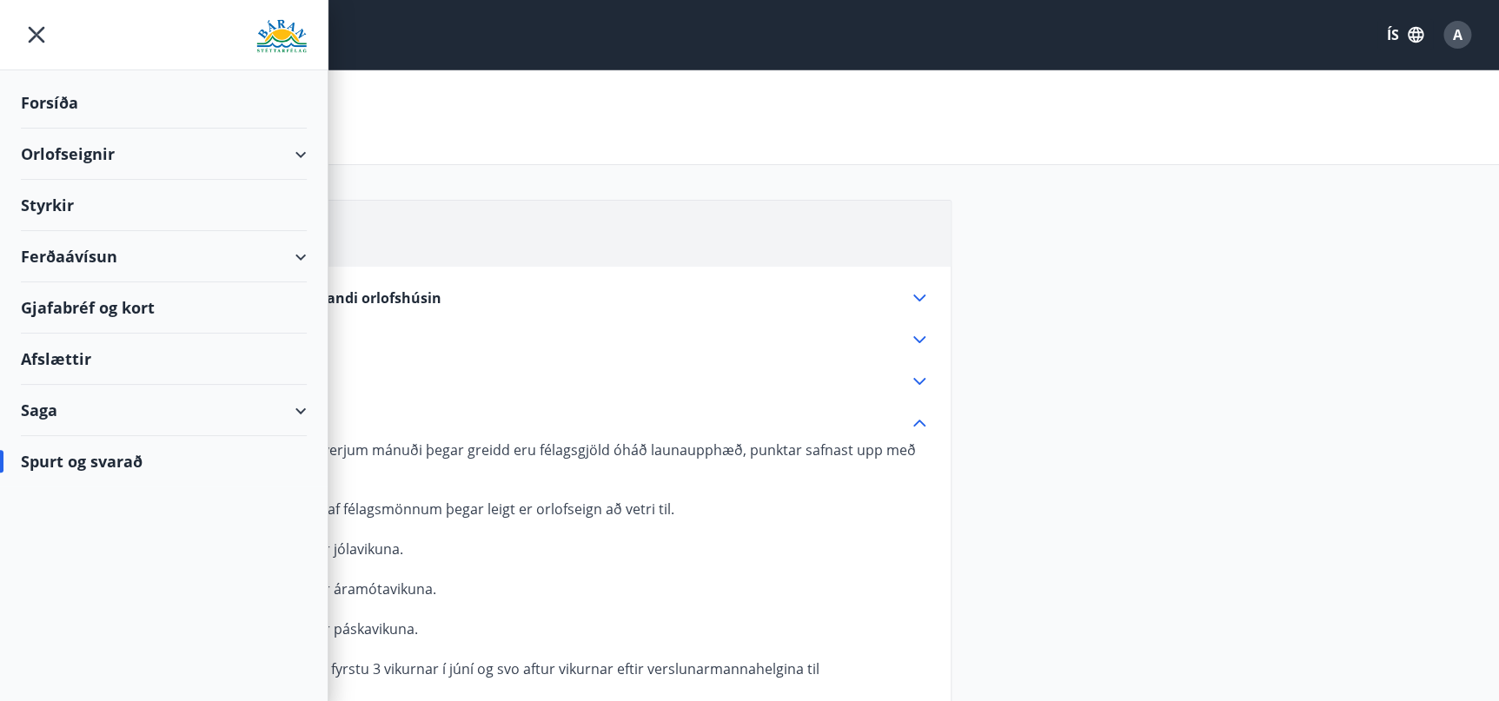
click at [299, 148] on div "Orlofseignir" at bounding box center [164, 154] width 286 height 51
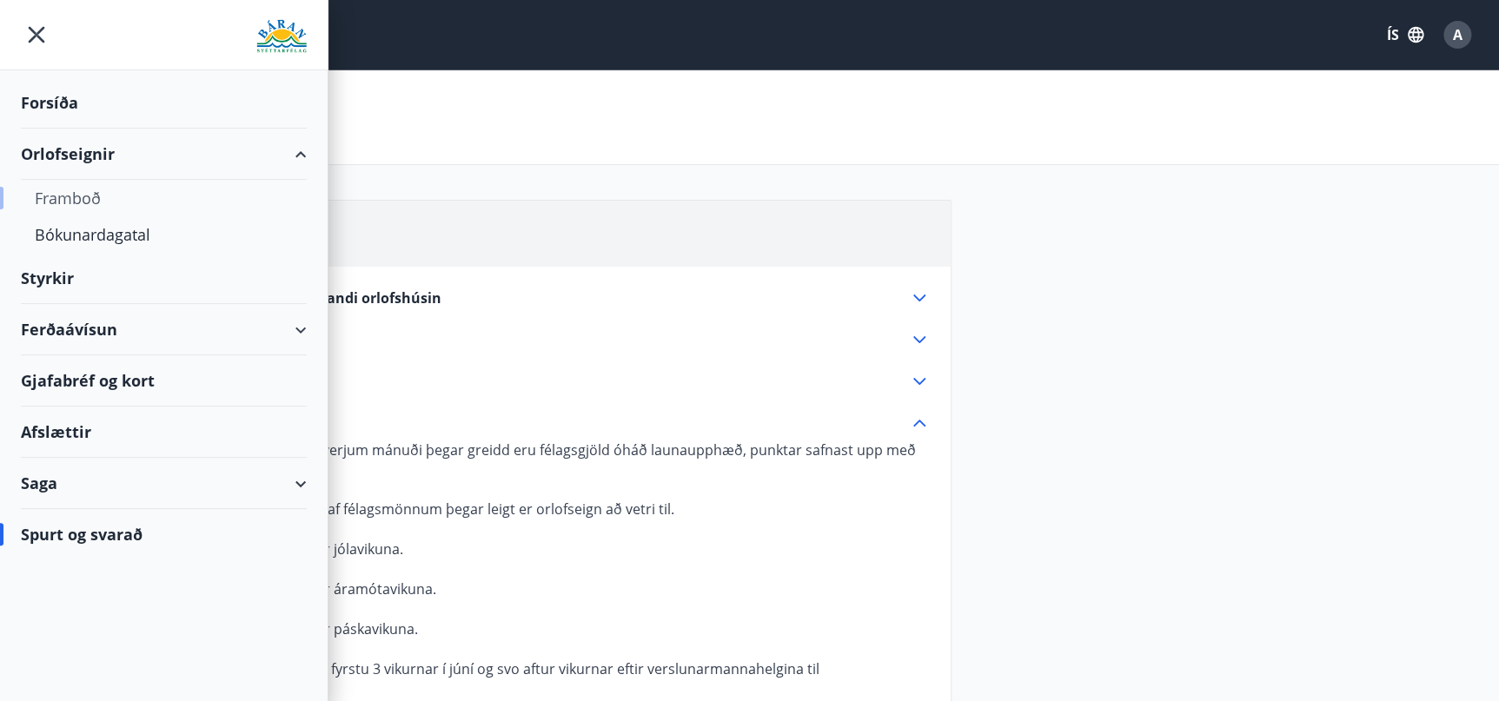
click at [87, 197] on div "Framboð" at bounding box center [164, 198] width 258 height 36
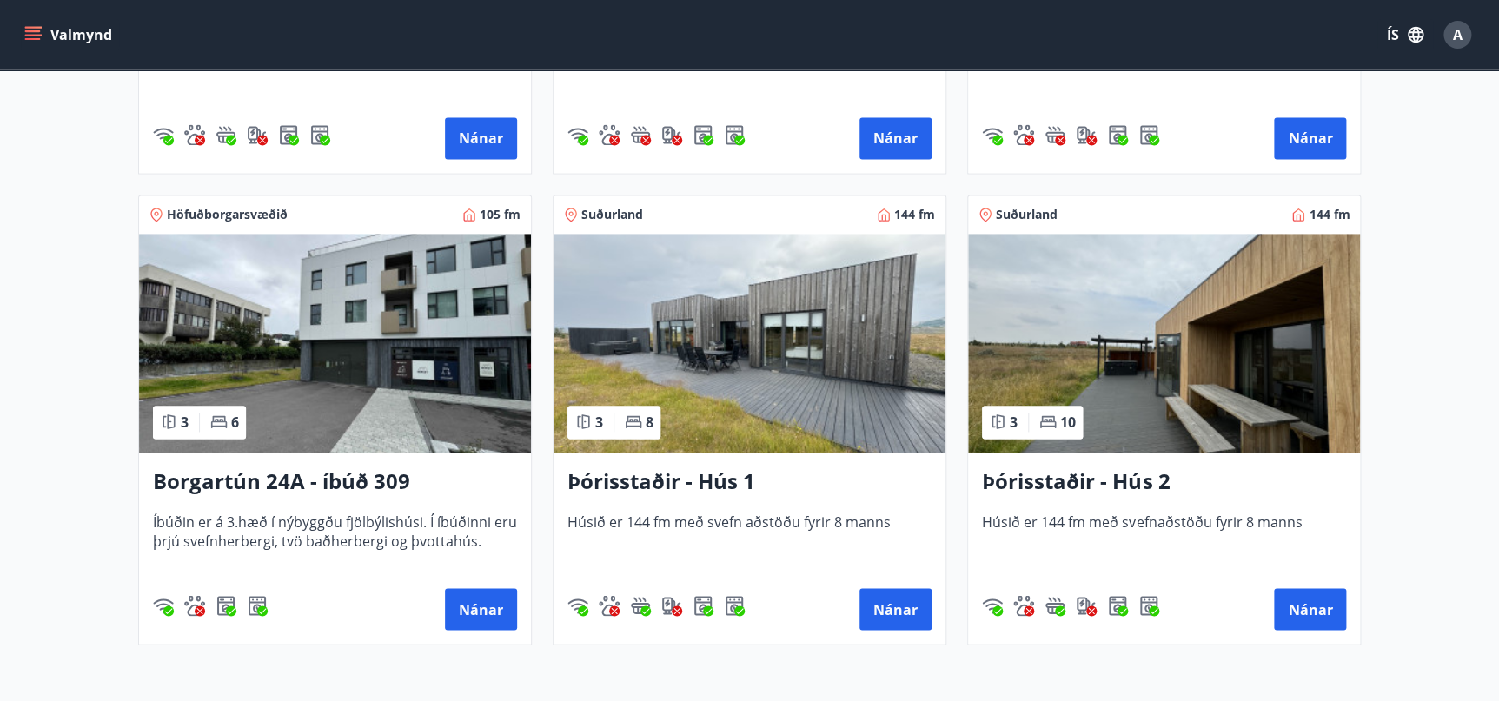
scroll to position [1158, 0]
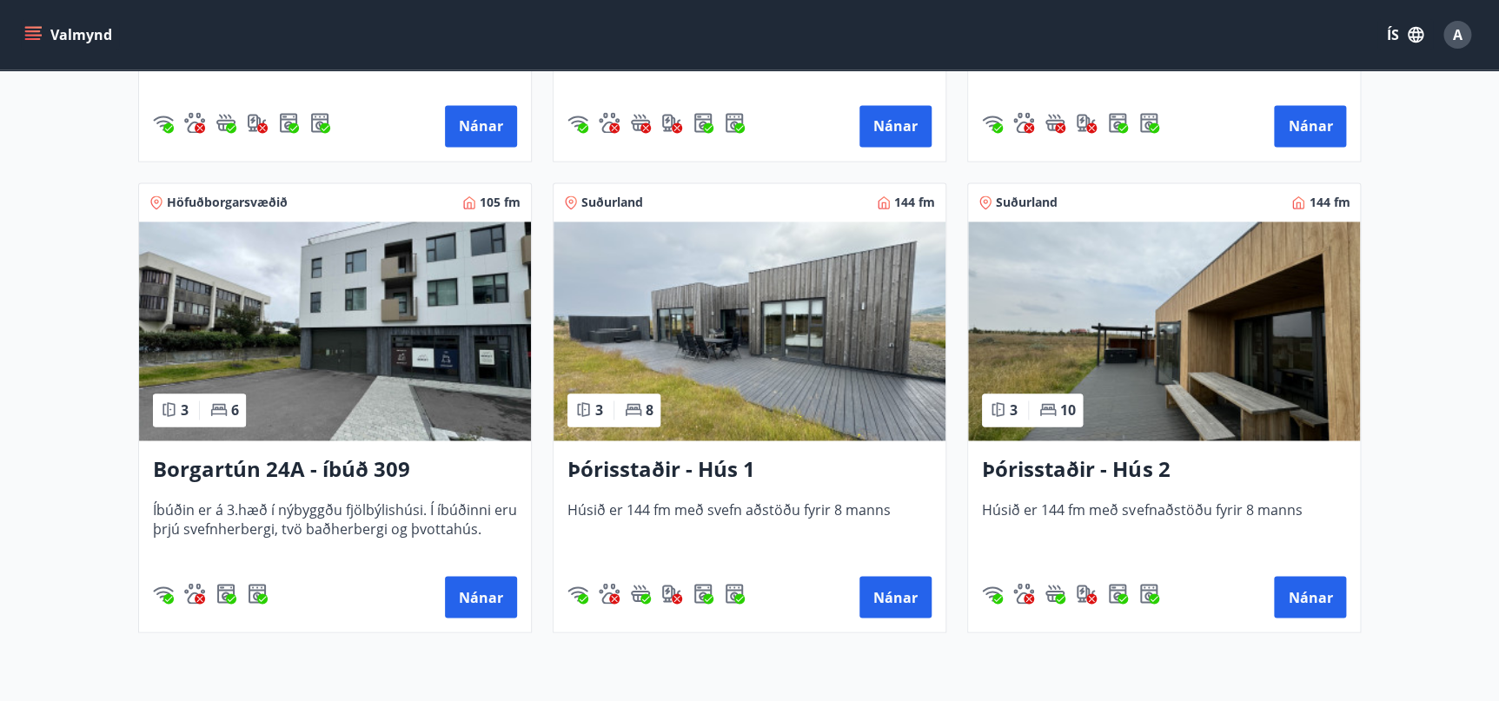
click at [353, 346] on img at bounding box center [335, 331] width 392 height 219
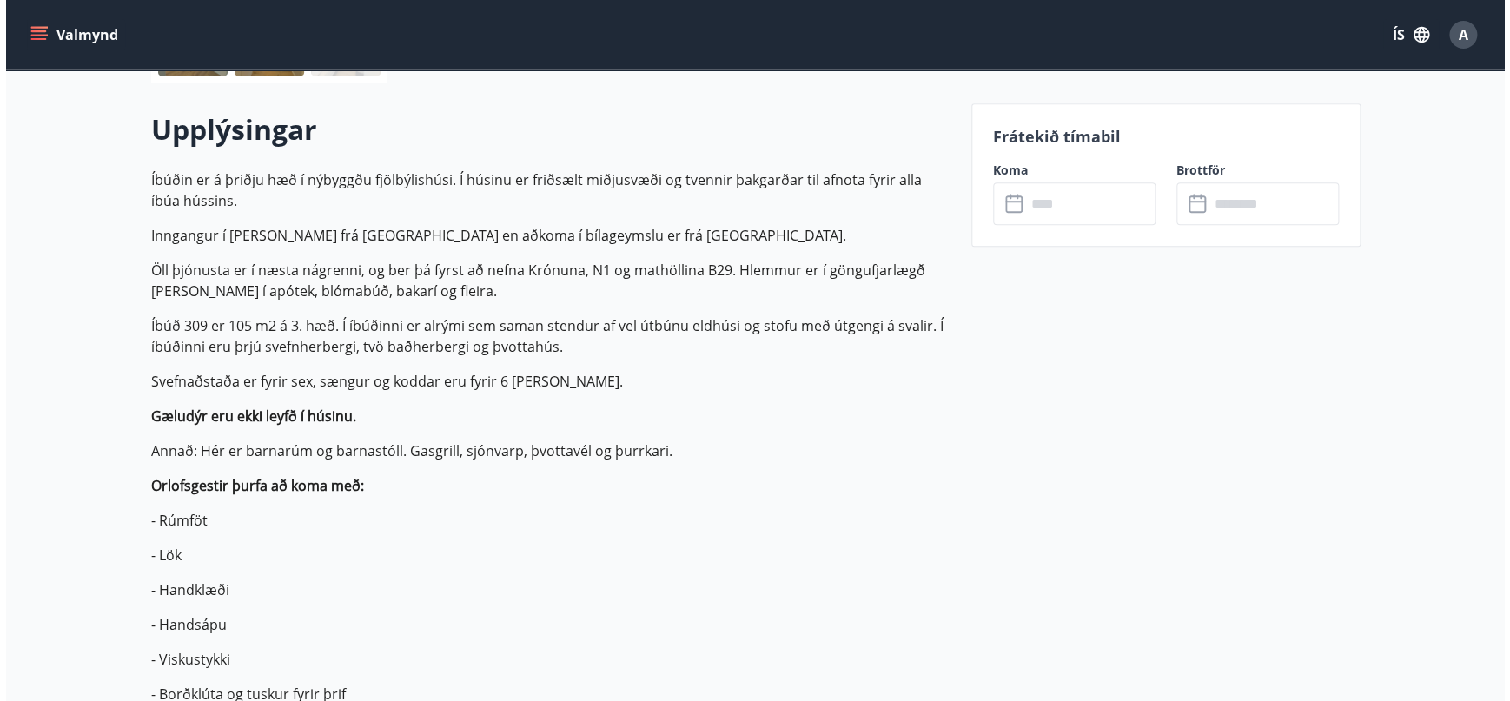
scroll to position [262, 0]
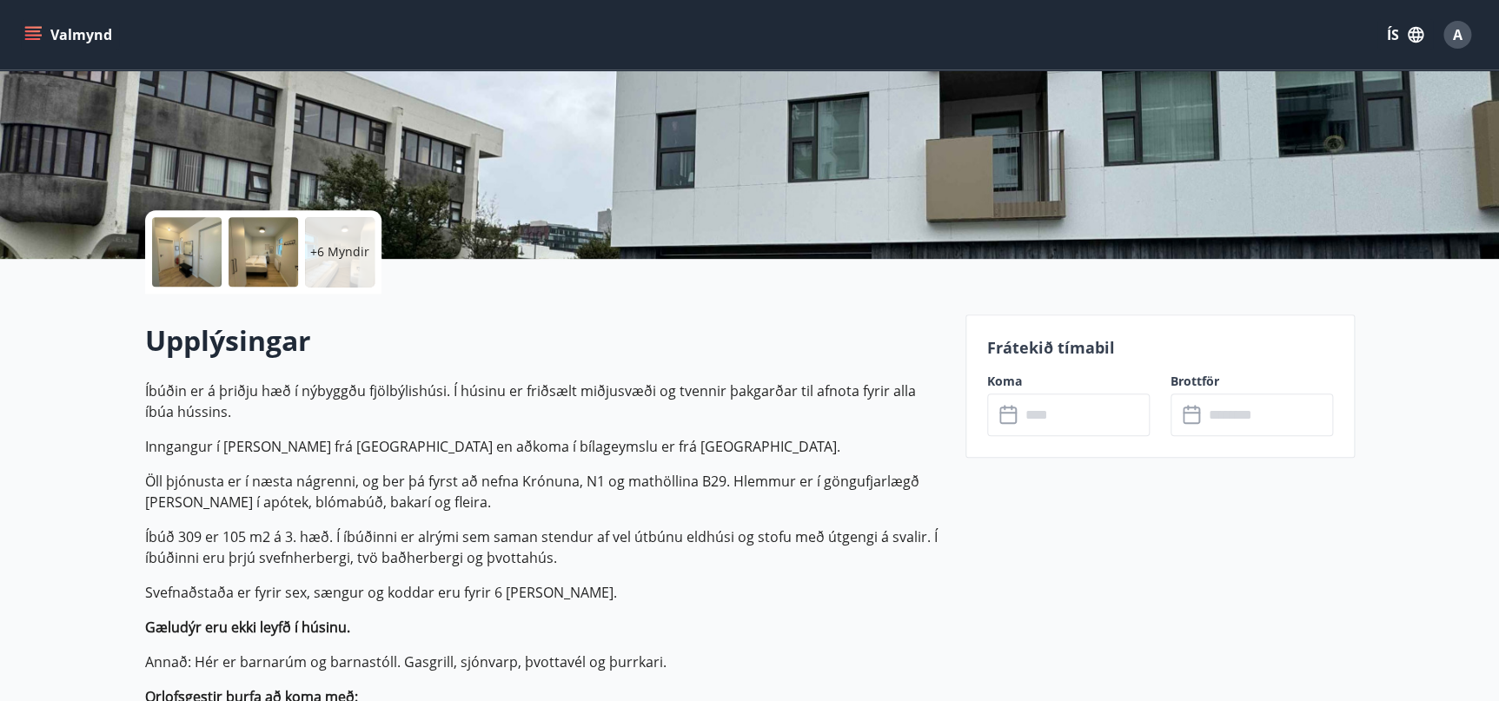
click at [1079, 406] on input "text" at bounding box center [1084, 415] width 129 height 43
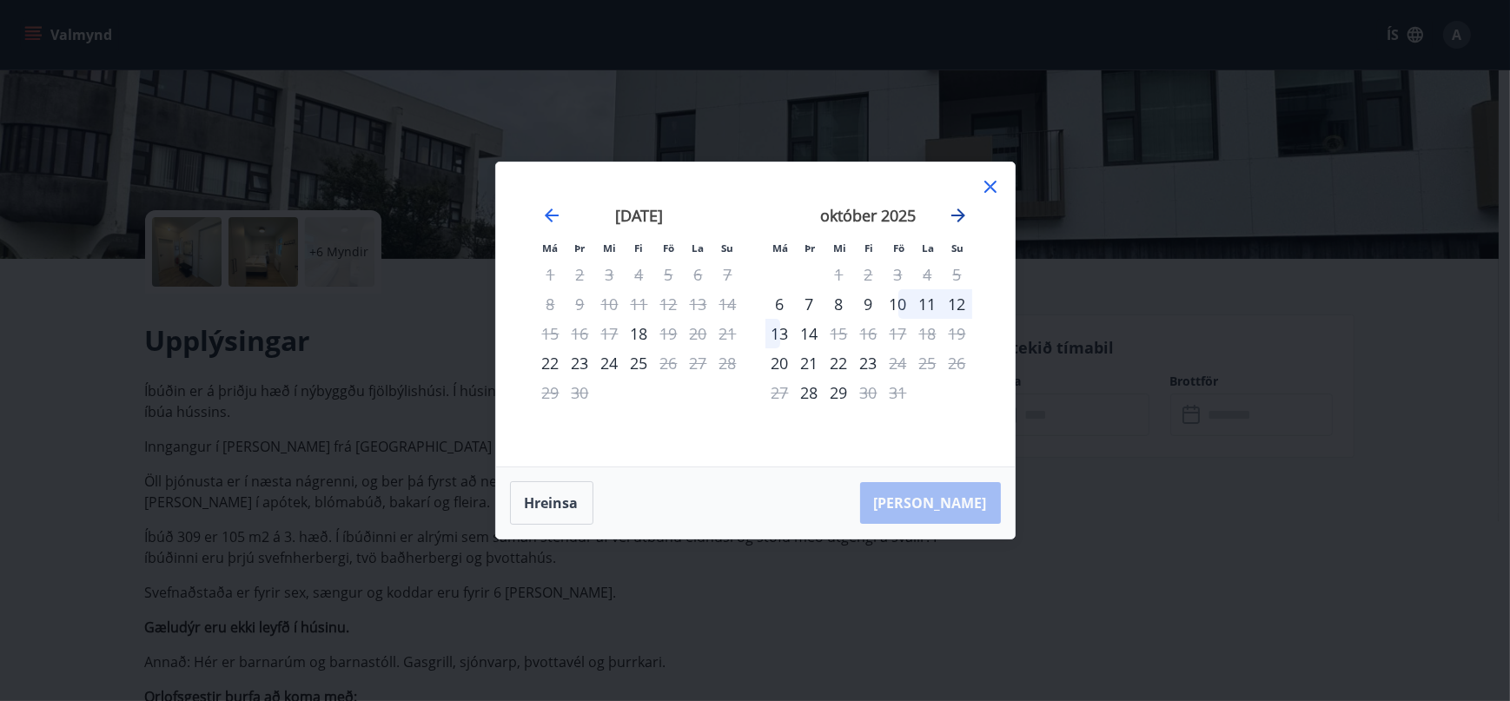
click at [963, 216] on icon "Move forward to switch to the next month." at bounding box center [958, 216] width 14 height 14
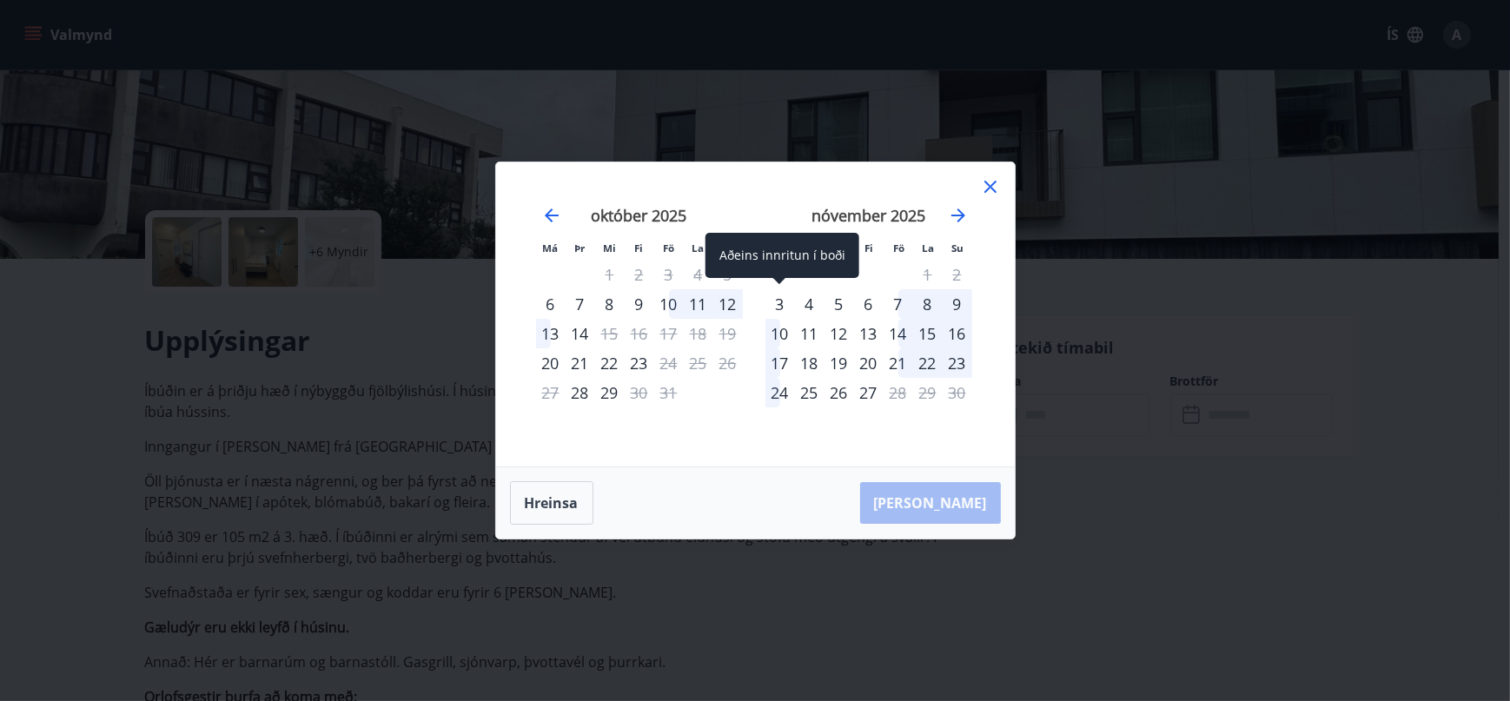
click at [778, 309] on div "3" at bounding box center [781, 304] width 30 height 30
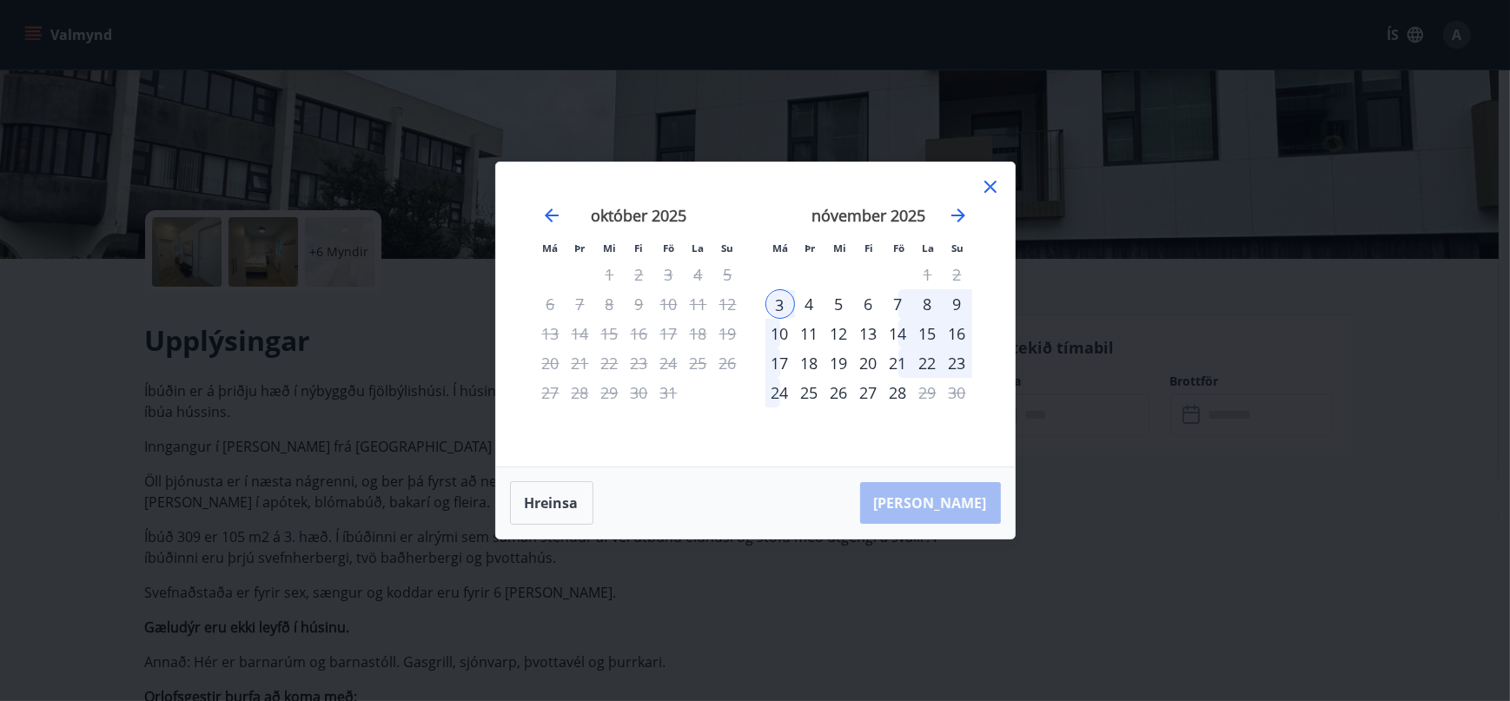
click at [779, 330] on div "10" at bounding box center [781, 334] width 30 height 30
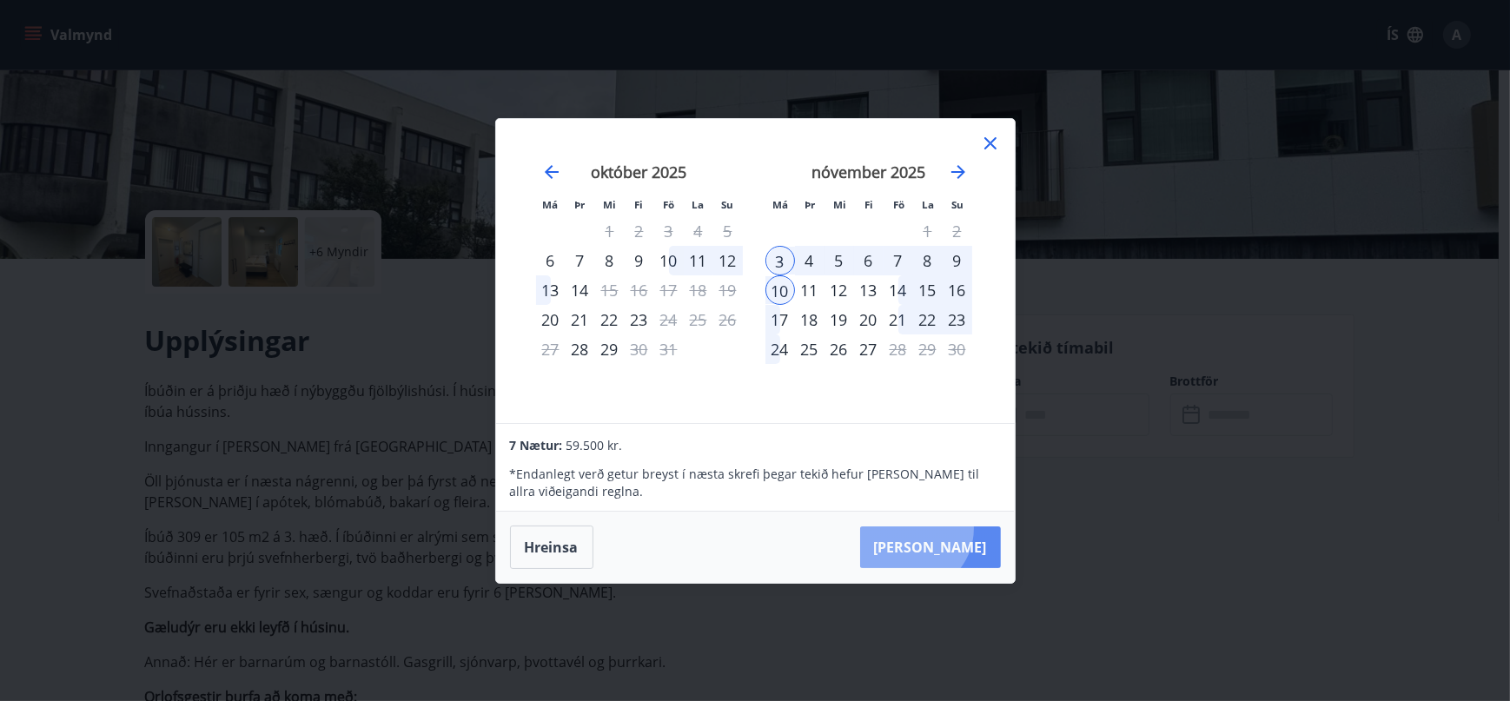
click at [964, 529] on button "[PERSON_NAME]" at bounding box center [930, 548] width 141 height 42
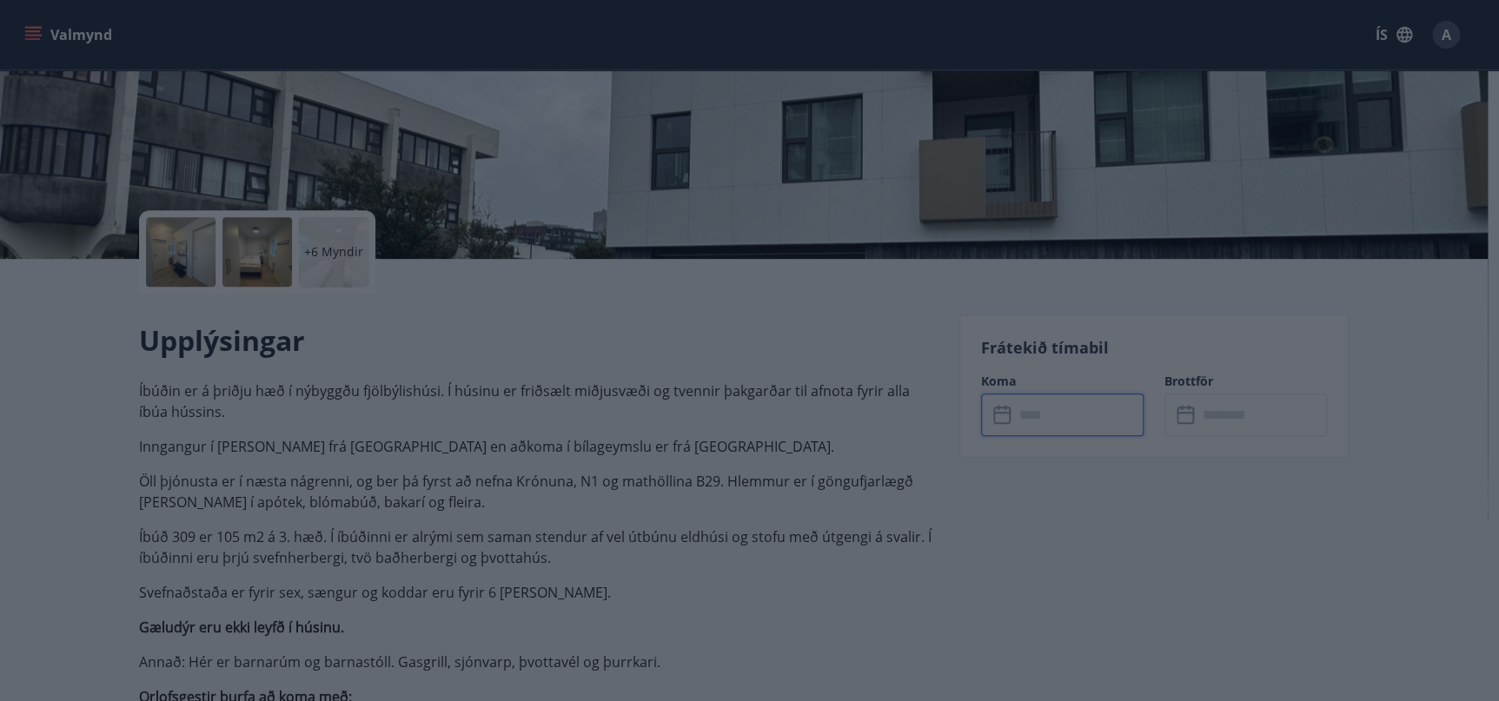
type input "******"
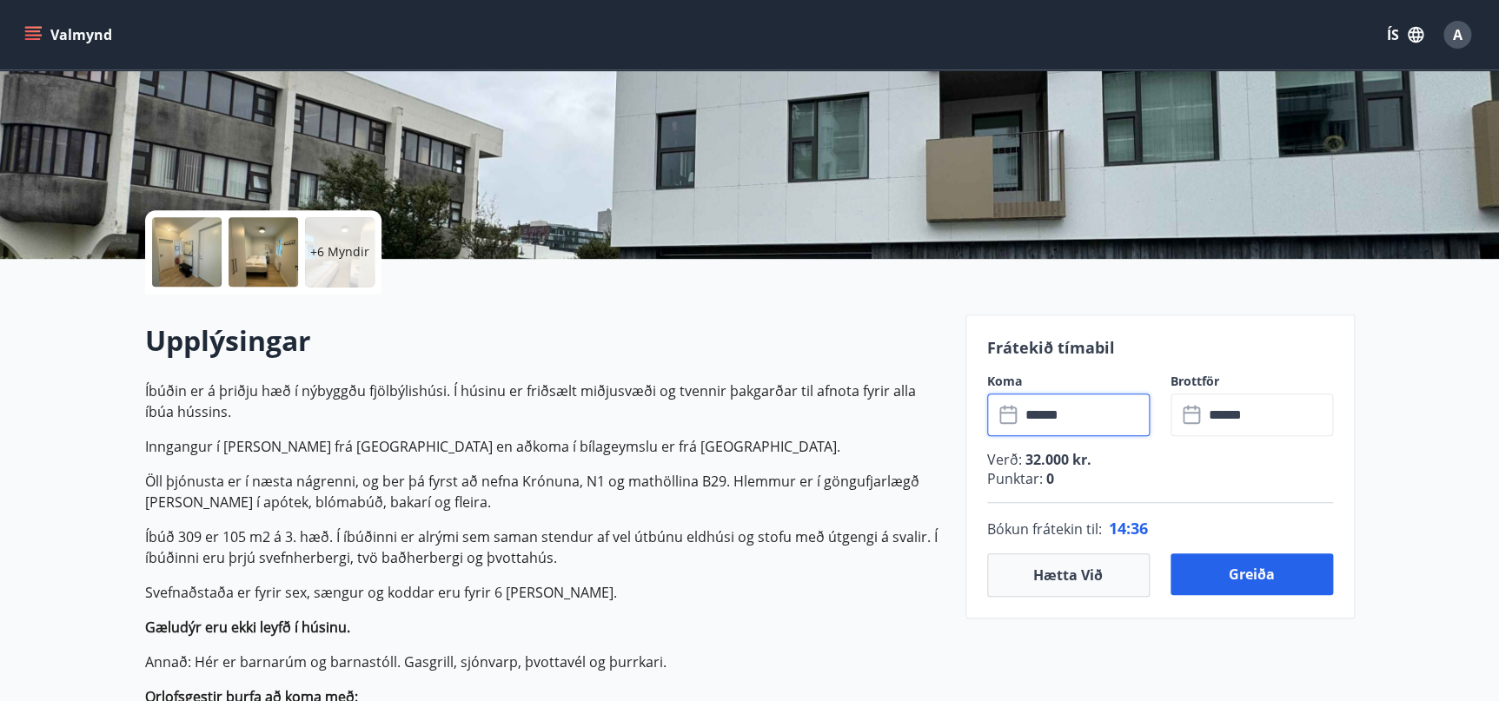
click at [1231, 414] on input "******" at bounding box center [1267, 415] width 129 height 43
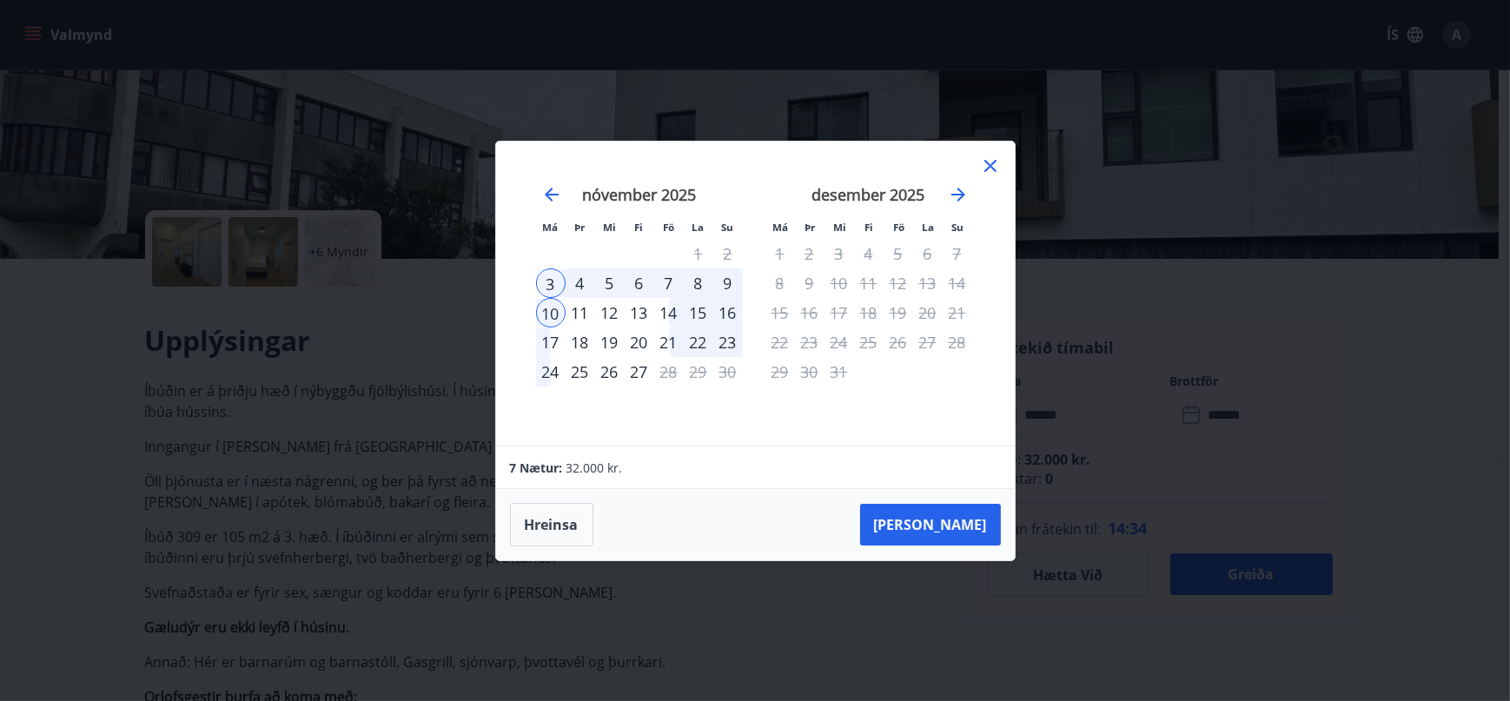
click at [546, 335] on div "17" at bounding box center [551, 343] width 30 height 30
click at [958, 532] on button "[PERSON_NAME]" at bounding box center [930, 525] width 141 height 42
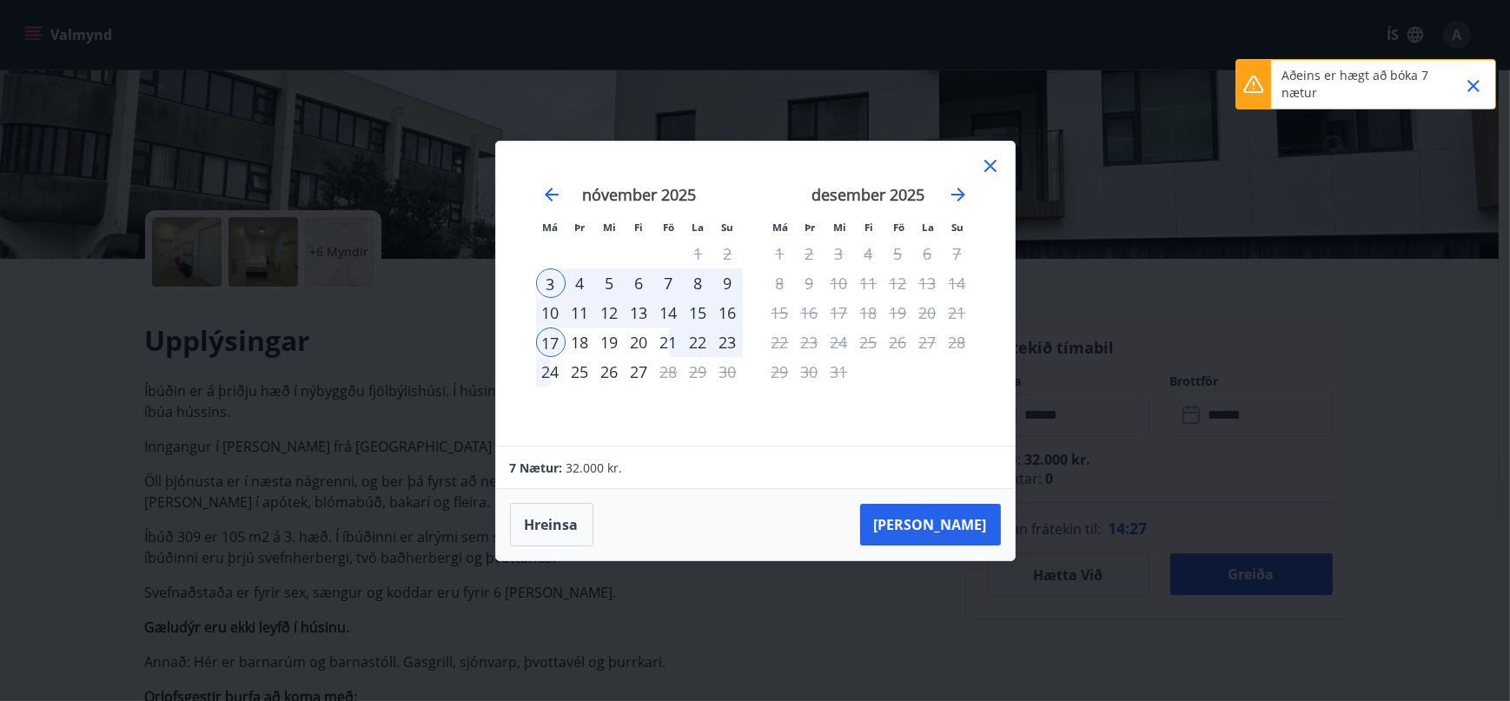
click at [991, 161] on icon at bounding box center [990, 166] width 21 height 21
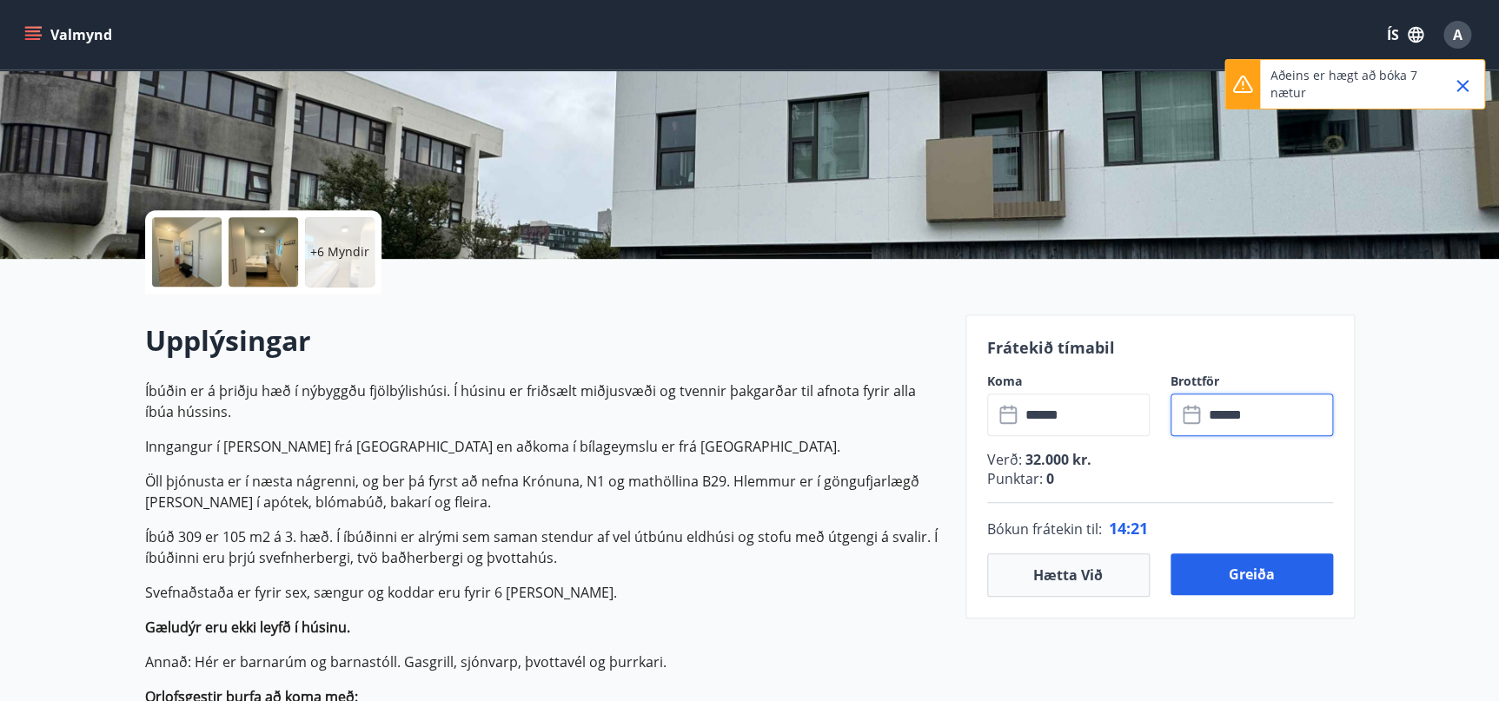
click at [1080, 417] on input "******" at bounding box center [1084, 415] width 129 height 43
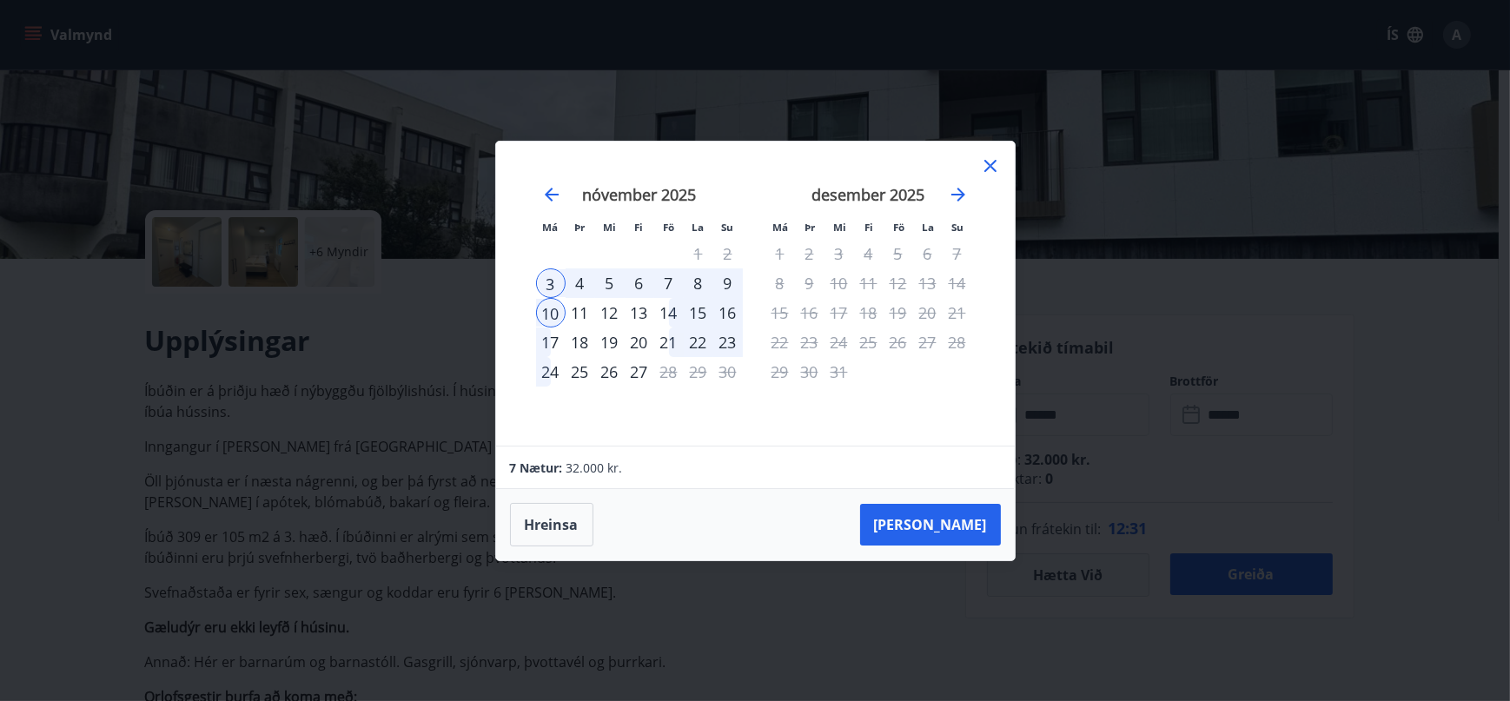
click at [988, 169] on icon at bounding box center [990, 166] width 21 height 21
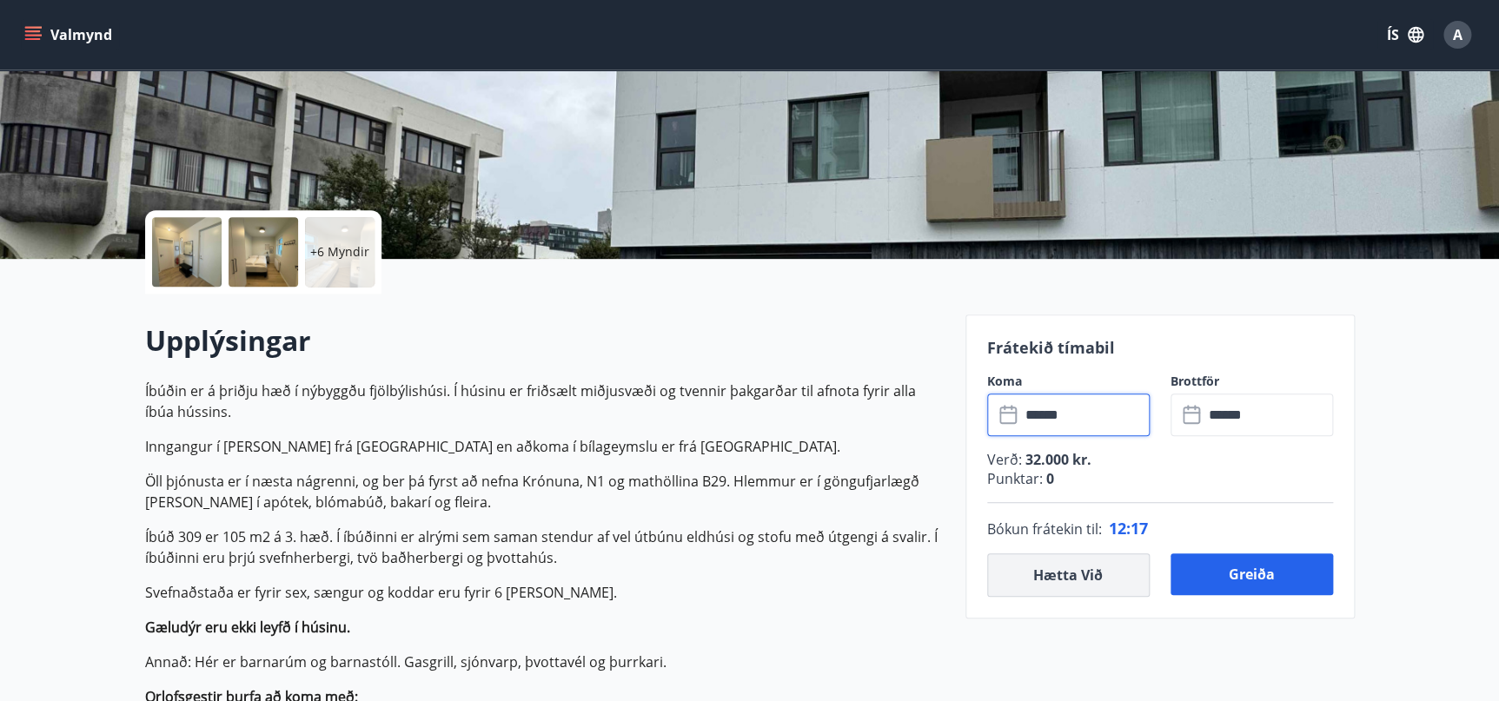
click at [1064, 586] on button "Hætta við" at bounding box center [1068, 574] width 162 height 43
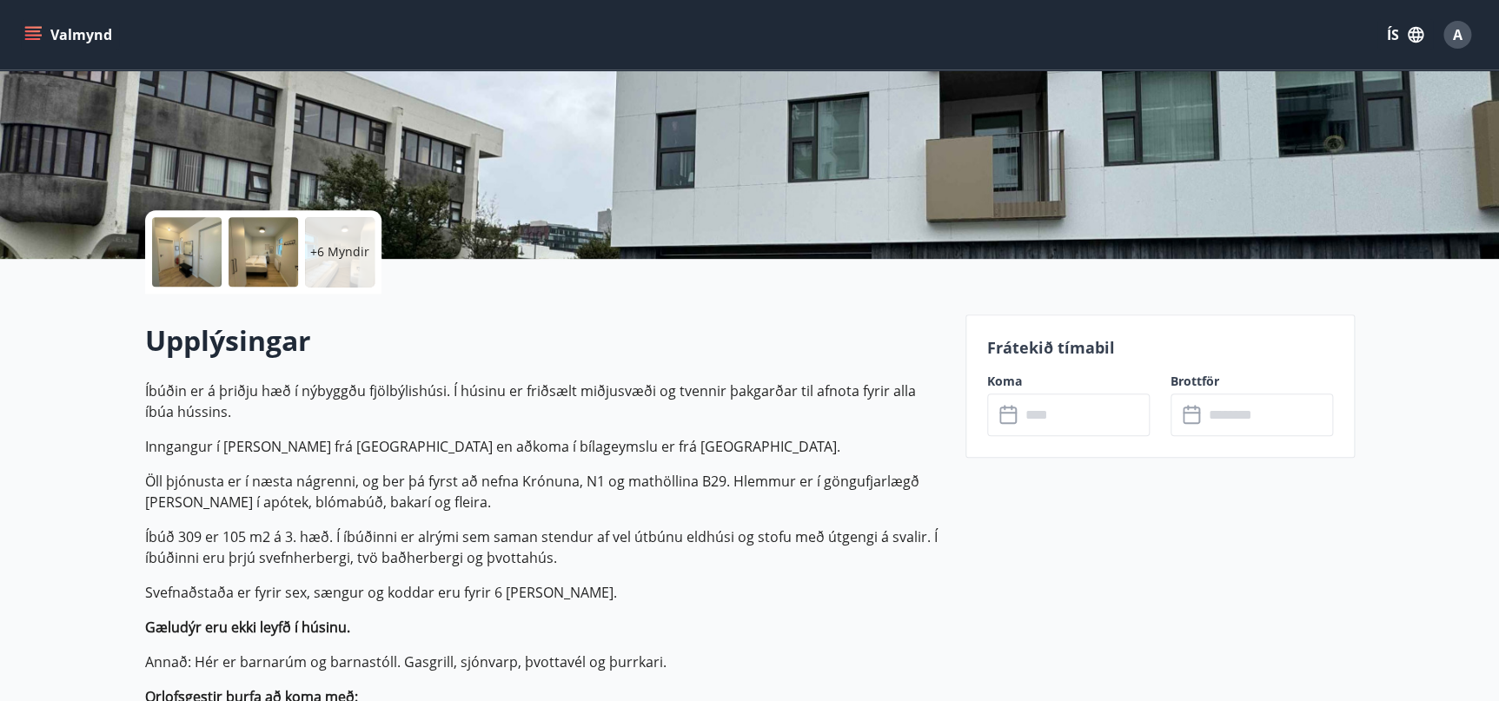
click at [202, 267] on div at bounding box center [187, 252] width 70 height 70
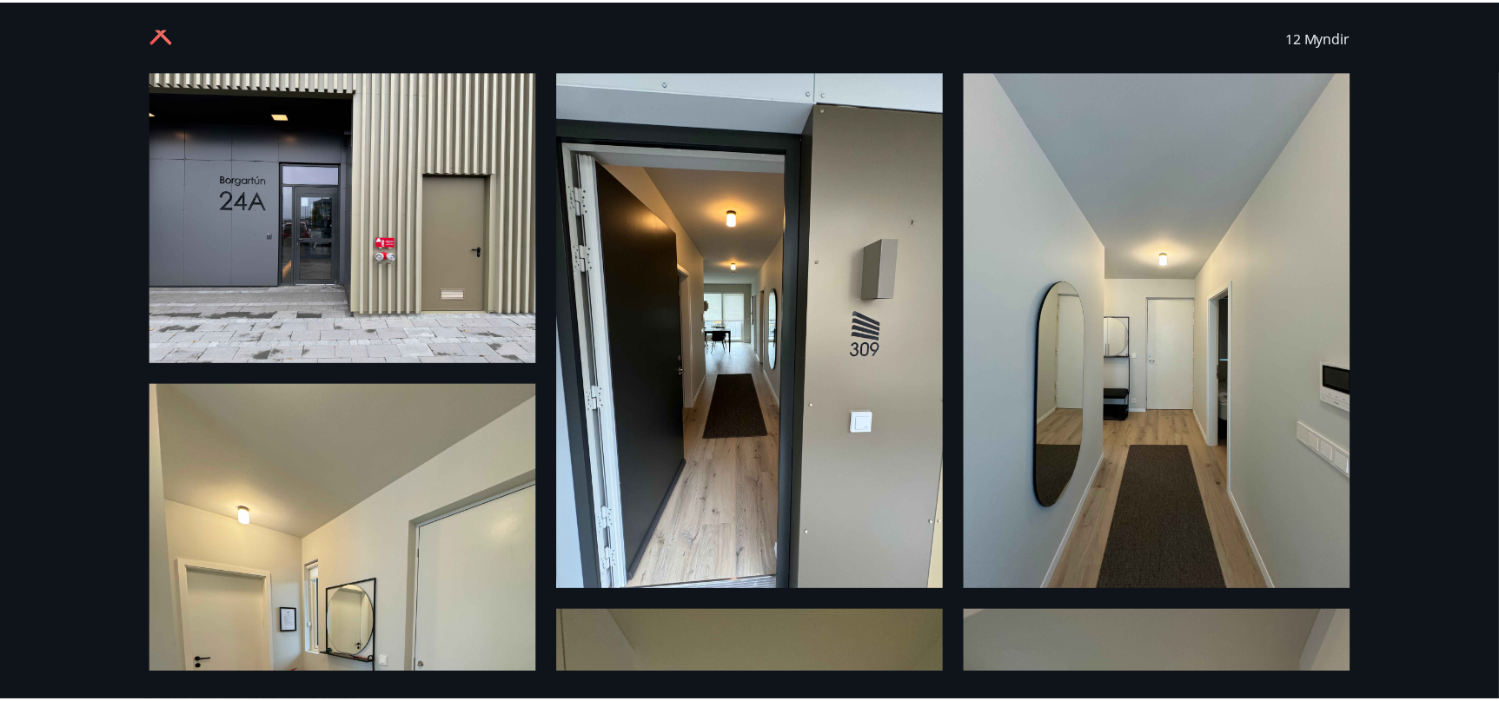
scroll to position [0, 0]
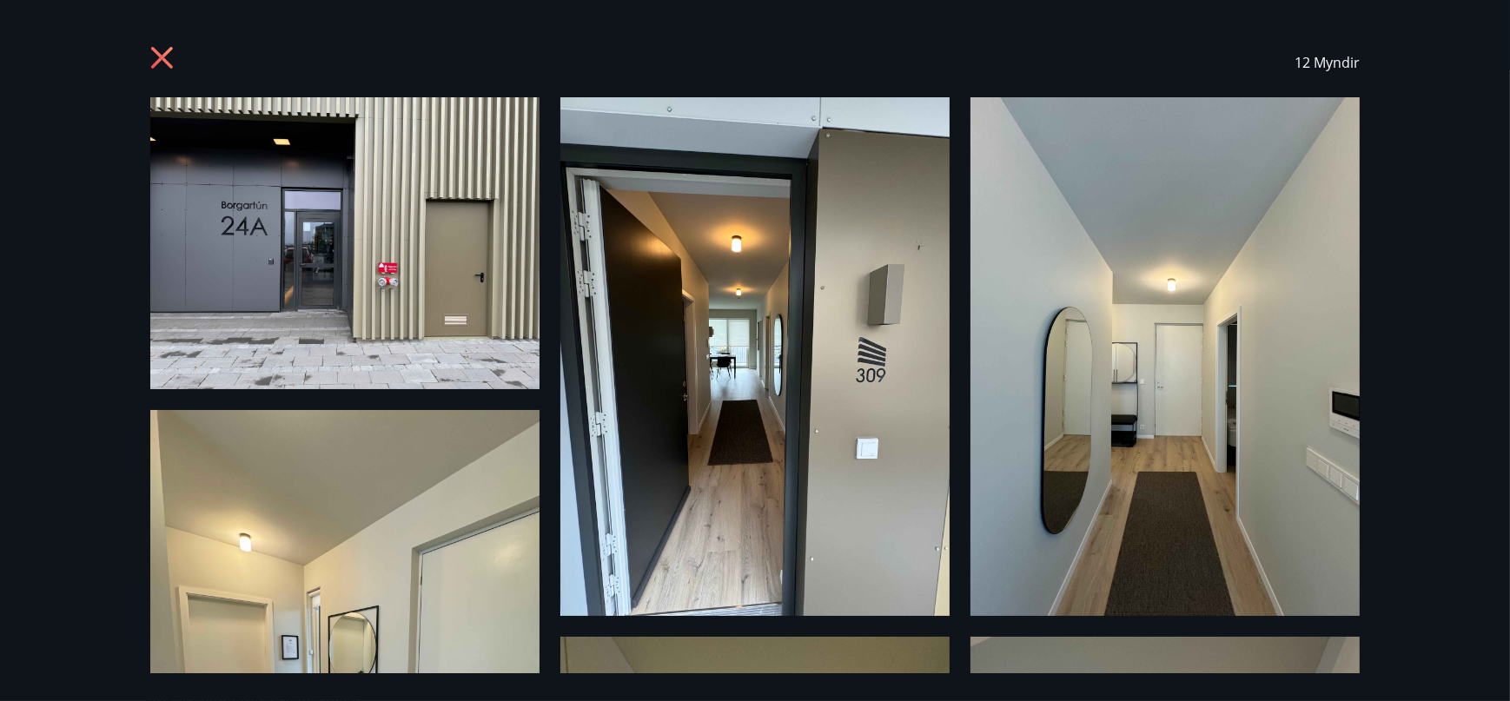
click at [153, 64] on icon at bounding box center [162, 58] width 22 height 22
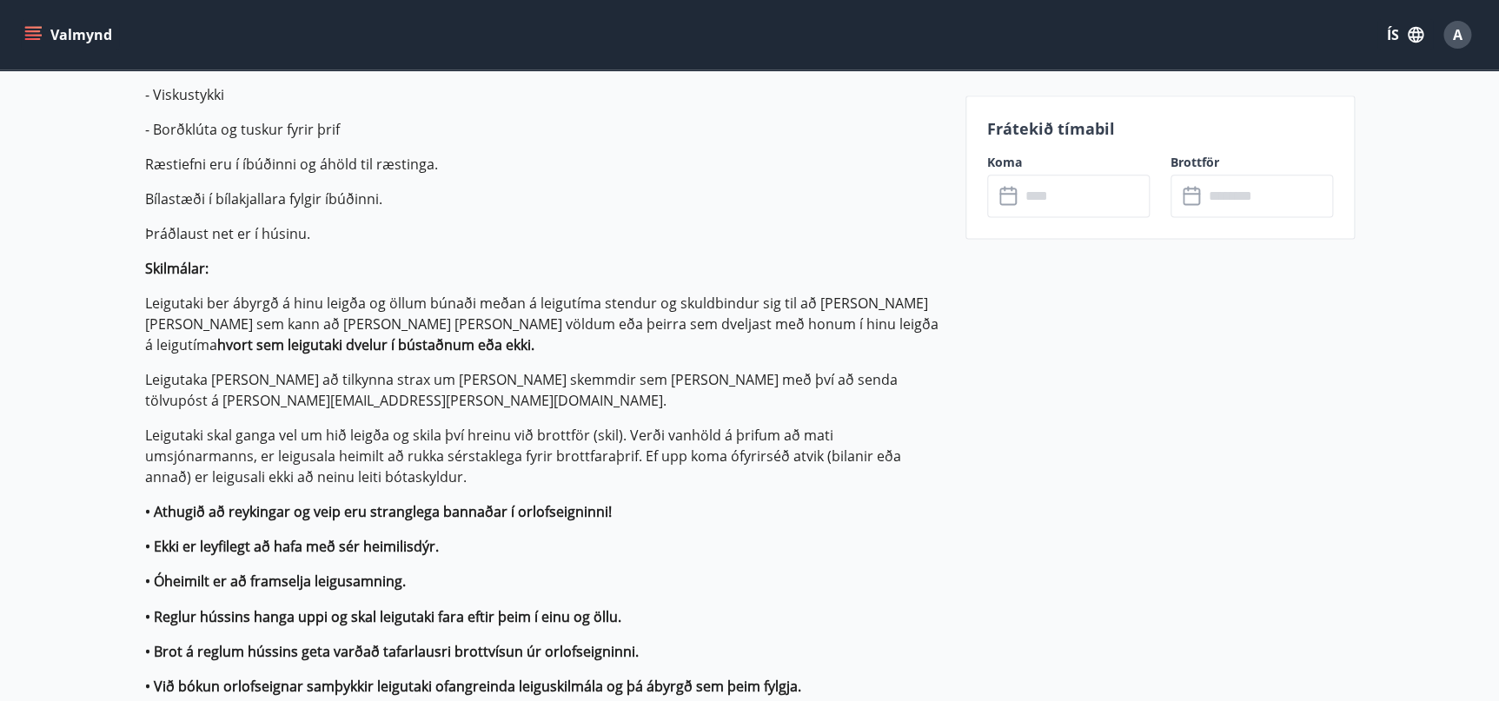
scroll to position [1105, 0]
